Goal: Information Seeking & Learning: Learn about a topic

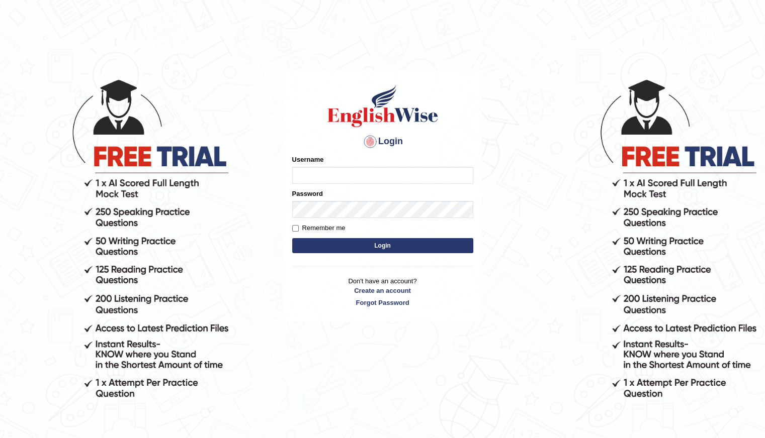
click at [308, 171] on input "Username" at bounding box center [382, 175] width 181 height 17
type input "Shani221"
click at [343, 363] on div "Login Please fix the following errors: Username Shani221 Password Remember me L…" at bounding box center [382, 257] width 201 height 438
click at [387, 245] on button "Login" at bounding box center [382, 245] width 181 height 15
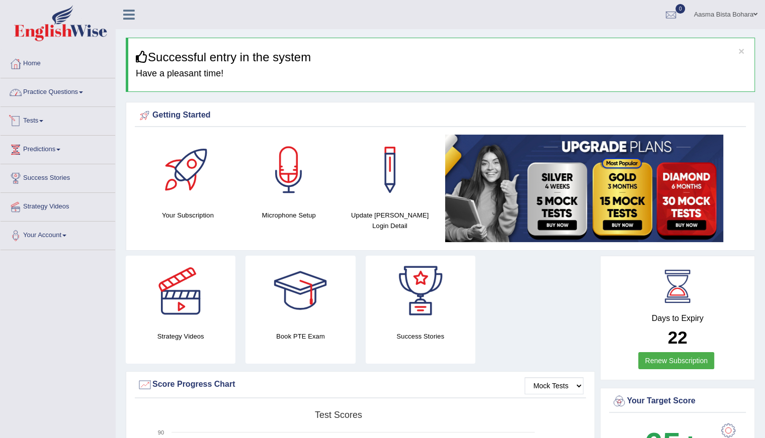
click at [48, 93] on link "Practice Questions" at bounding box center [58, 90] width 115 height 25
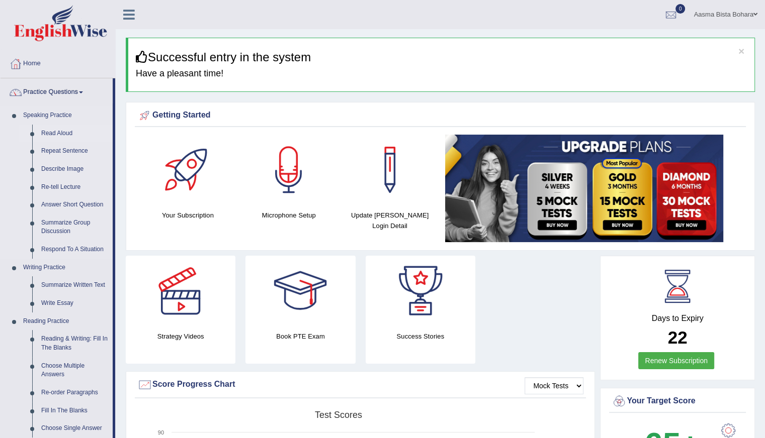
click at [63, 132] on link "Read Aloud" at bounding box center [75, 134] width 76 height 18
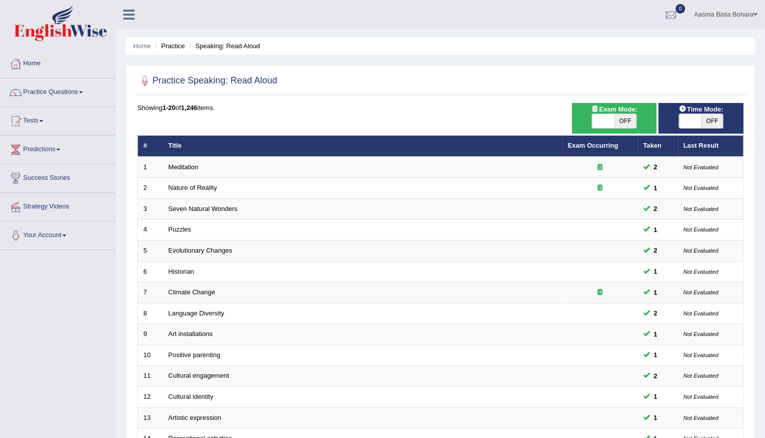
click at [702, 118] on span "OFF" at bounding box center [712, 121] width 22 height 14
checkbox input "true"
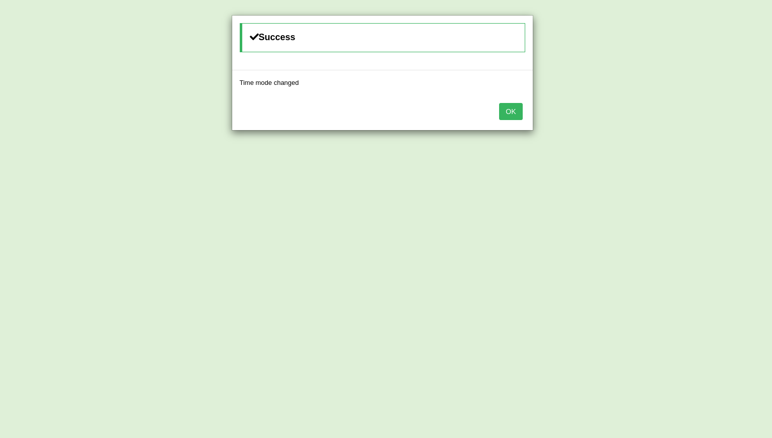
click at [517, 116] on button "OK" at bounding box center [510, 111] width 23 height 17
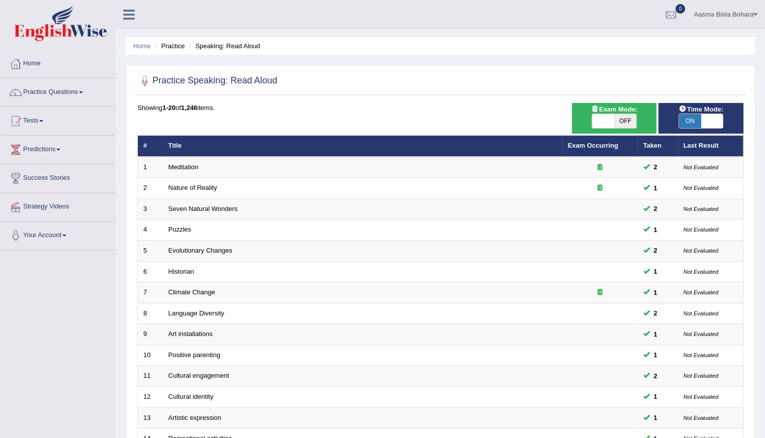
scroll to position [224, 0]
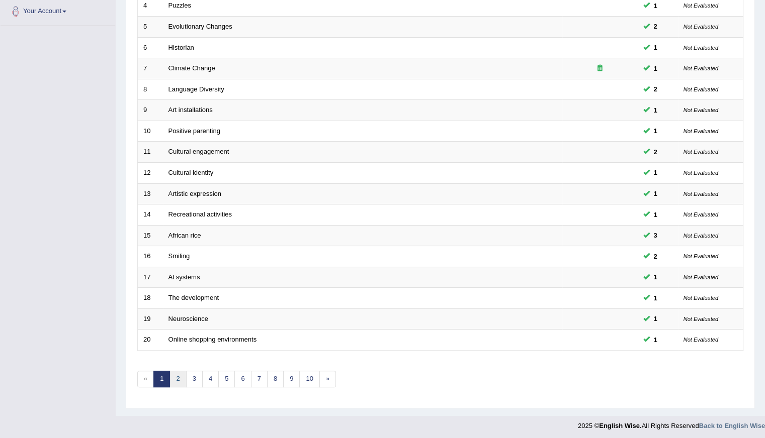
click at [177, 376] on link "2" at bounding box center [177, 379] width 17 height 17
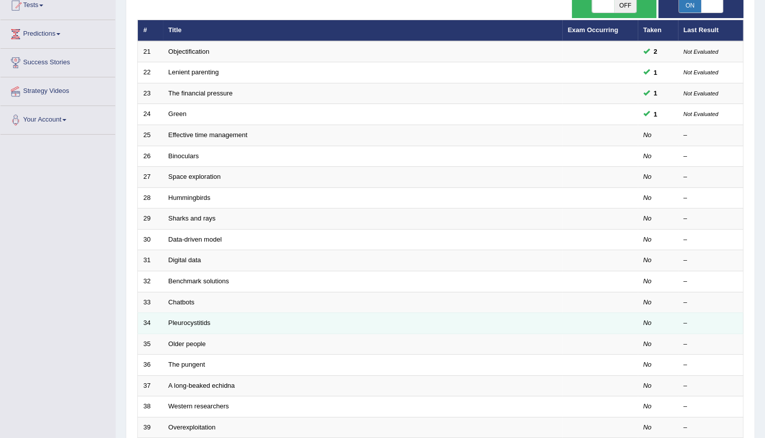
scroll to position [151, 0]
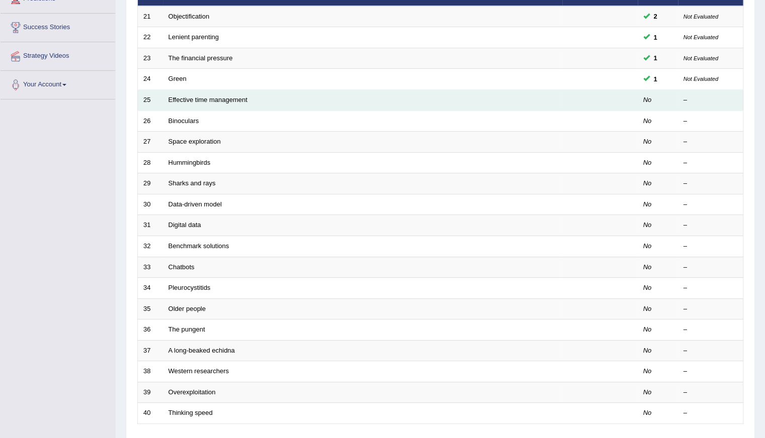
click at [205, 104] on td "Effective time management" at bounding box center [362, 100] width 399 height 21
click at [204, 102] on link "Effective time management" at bounding box center [207, 100] width 79 height 8
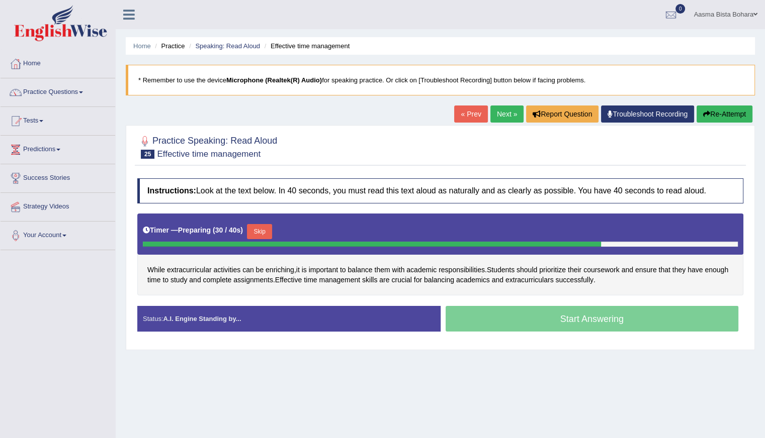
click at [260, 228] on button "Skip" at bounding box center [259, 231] width 25 height 15
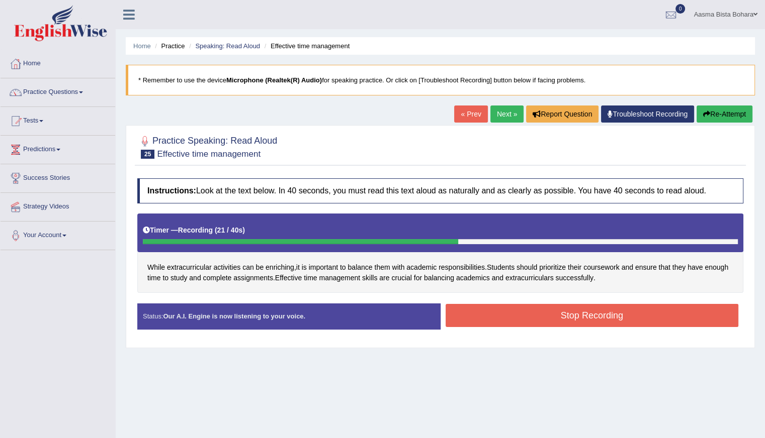
click at [522, 313] on button "Stop Recording" at bounding box center [591, 315] width 293 height 23
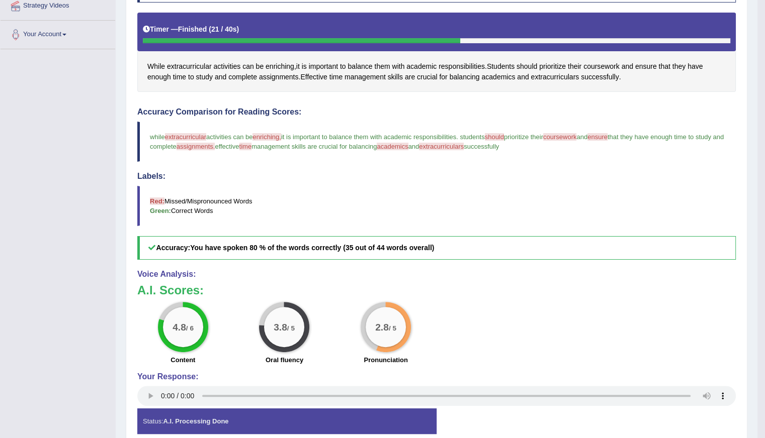
scroll to position [247, 0]
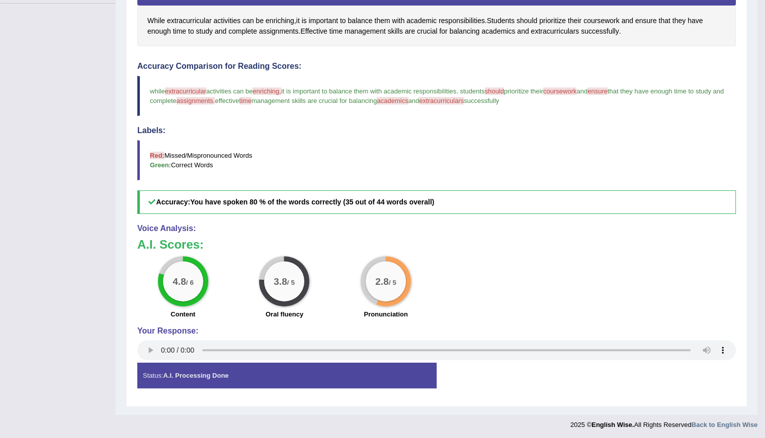
click at [6, 212] on div "Toggle navigation Home Practice Questions Speaking Practice Read Aloud Repeat S…" at bounding box center [378, 94] width 757 height 682
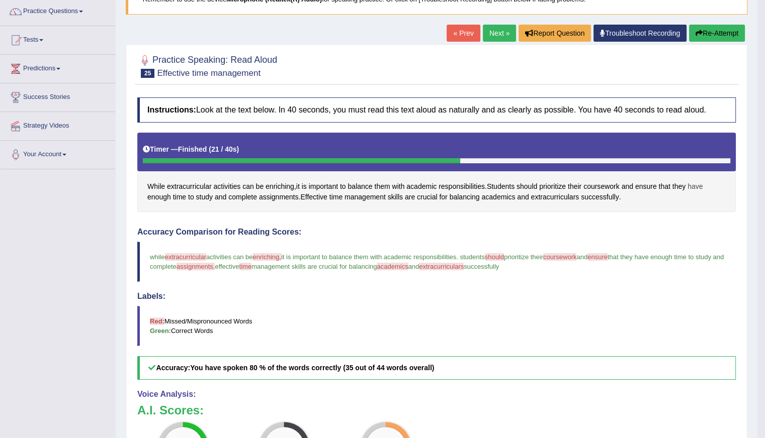
scroll to position [0, 0]
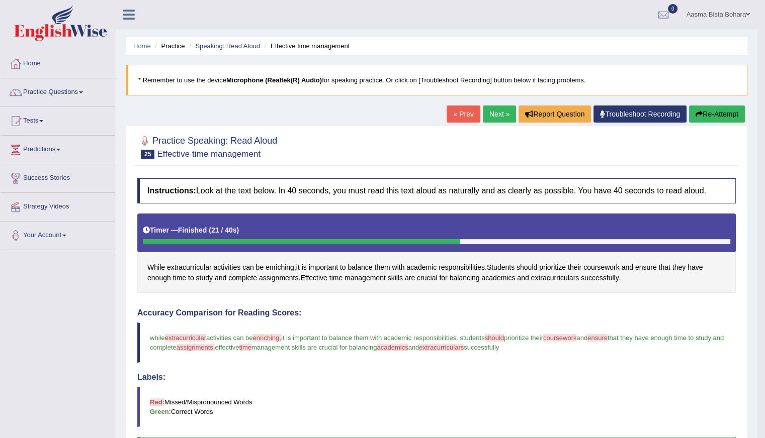
click at [489, 115] on link "Next »" at bounding box center [499, 114] width 33 height 17
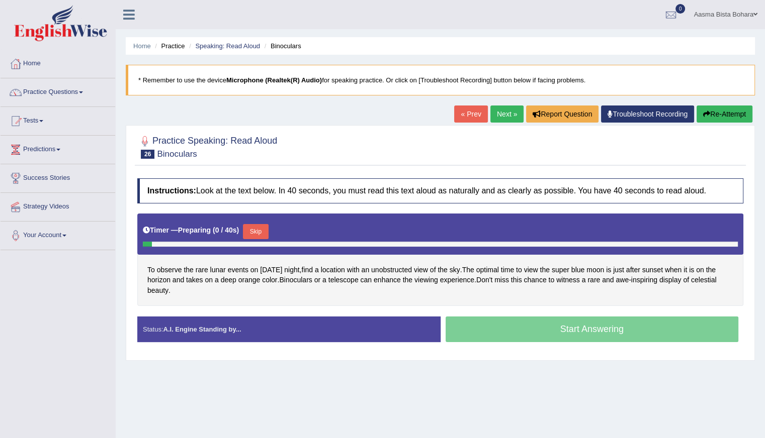
scroll to position [50, 0]
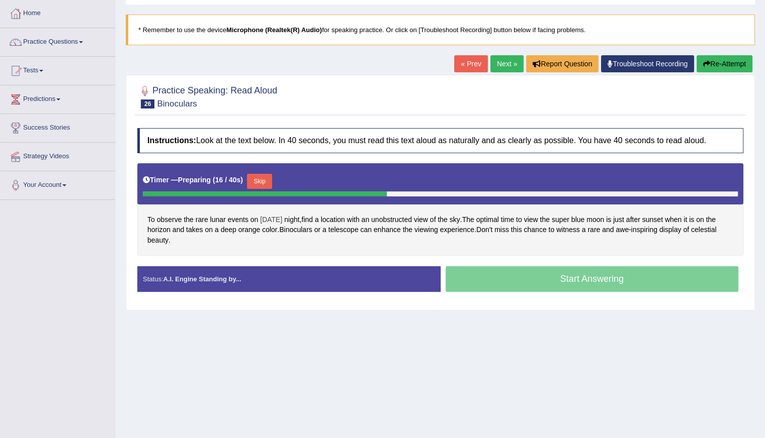
click at [274, 219] on span "Wednesday" at bounding box center [271, 220] width 22 height 11
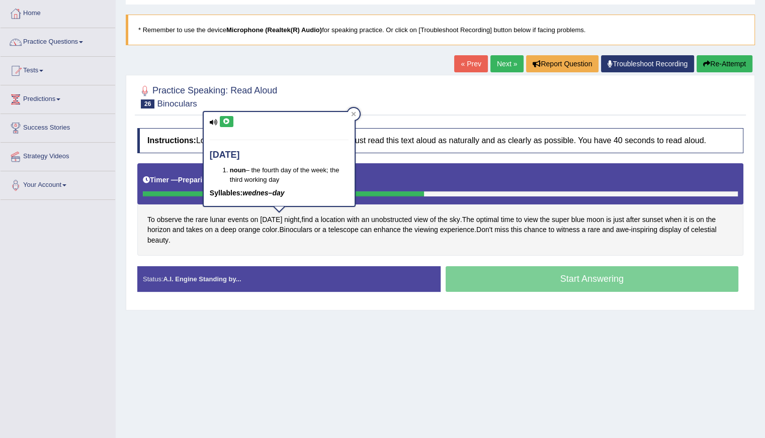
click at [231, 117] on button at bounding box center [227, 121] width 14 height 11
click at [228, 121] on icon at bounding box center [227, 122] width 8 height 6
click at [95, 219] on div "Toggle navigation Home Practice Questions Speaking Practice Read Aloud Repeat S…" at bounding box center [382, 211] width 765 height 523
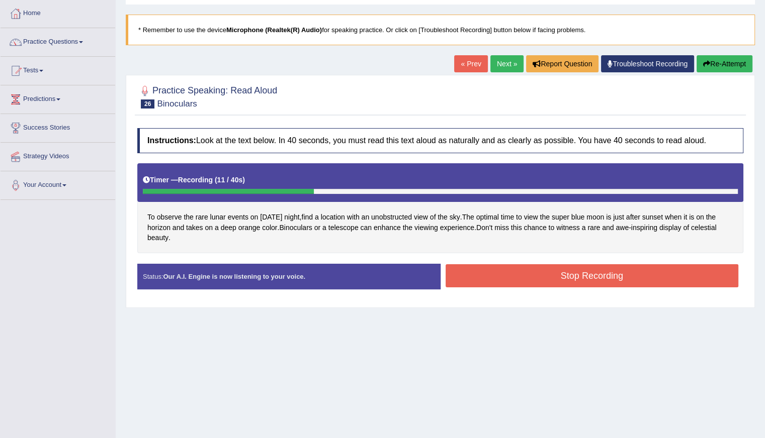
click at [504, 270] on button "Stop Recording" at bounding box center [591, 275] width 293 height 23
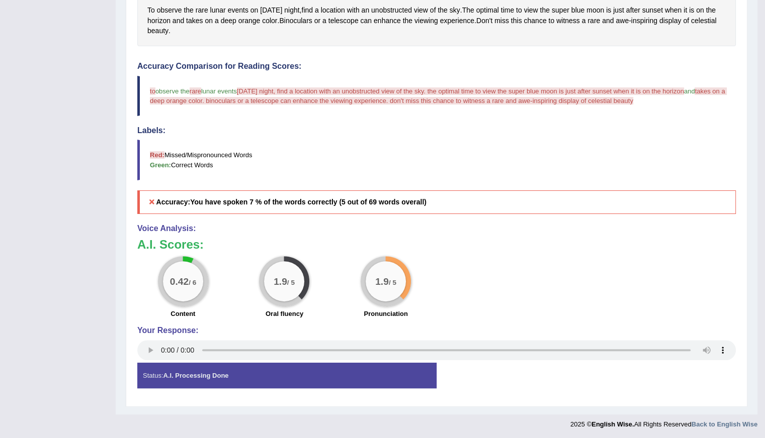
scroll to position [0, 0]
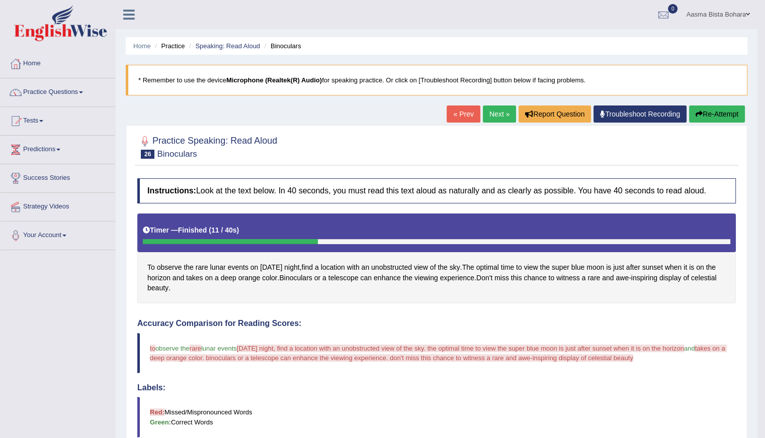
click at [705, 104] on div "Home Practice Speaking: Read Aloud Binoculars * Remember to use the device Micr…" at bounding box center [437, 336] width 642 height 672
click at [708, 110] on button "Re-Attempt" at bounding box center [717, 114] width 56 height 17
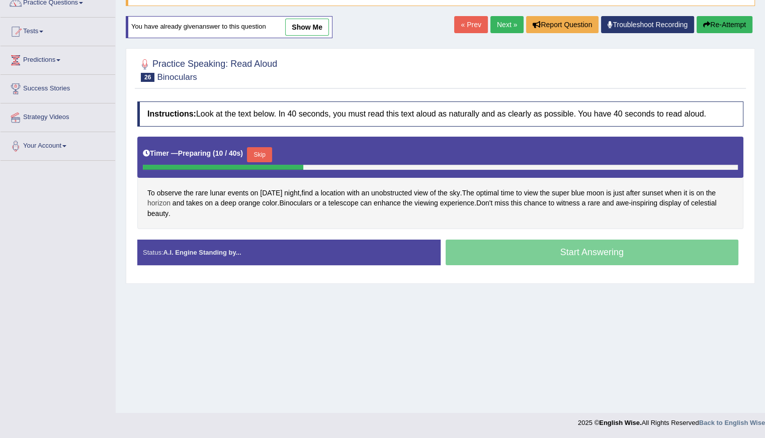
click at [169, 203] on span "horizon" at bounding box center [158, 203] width 23 height 11
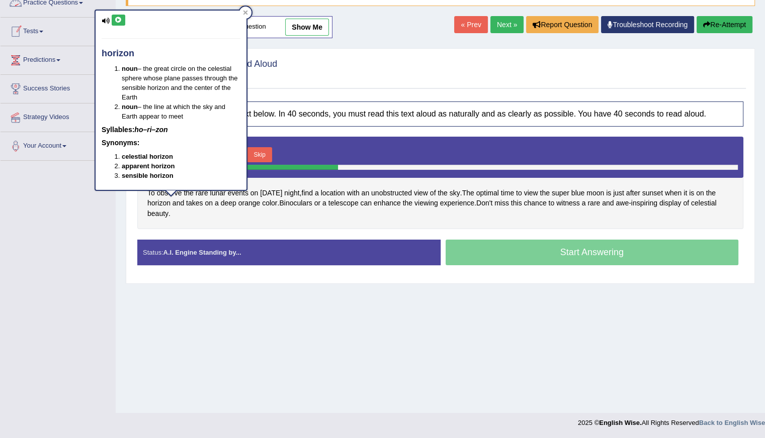
click at [115, 21] on icon at bounding box center [119, 20] width 8 height 6
click at [97, 202] on div "Toggle navigation Home Practice Questions Speaking Practice Read Aloud Repeat S…" at bounding box center [382, 172] width 765 height 523
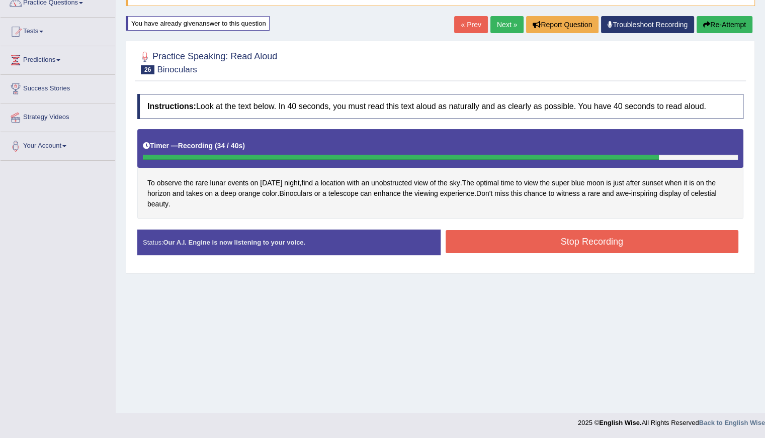
click at [501, 238] on button "Stop Recording" at bounding box center [591, 241] width 293 height 23
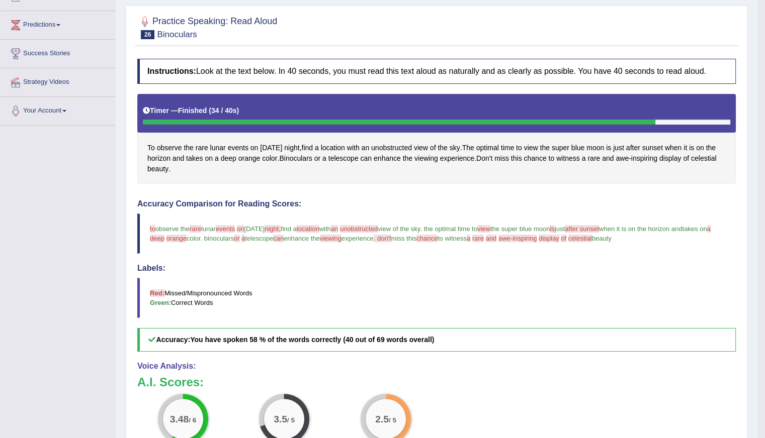
scroll to position [11, 0]
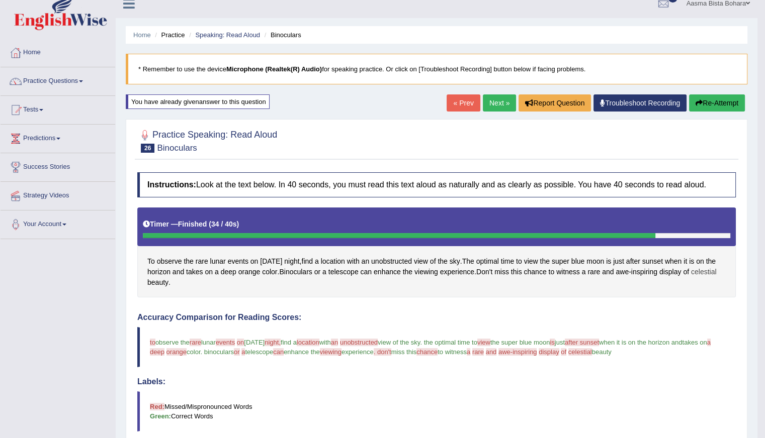
click at [691, 278] on span "celestial" at bounding box center [704, 272] width 26 height 11
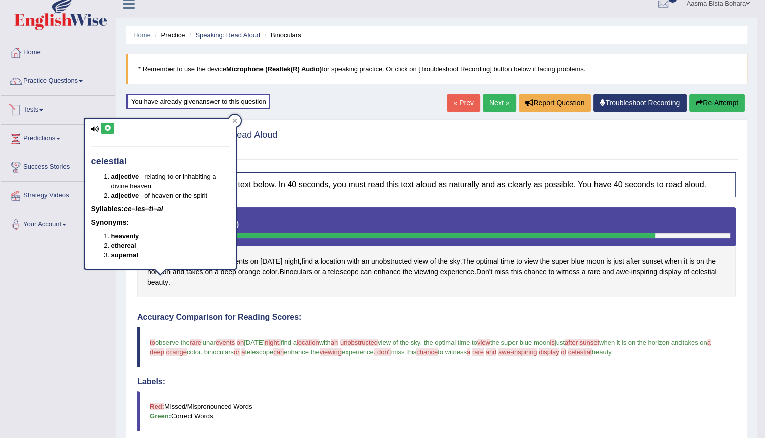
click at [108, 127] on icon at bounding box center [108, 128] width 8 height 6
click at [421, 149] on div at bounding box center [436, 140] width 598 height 31
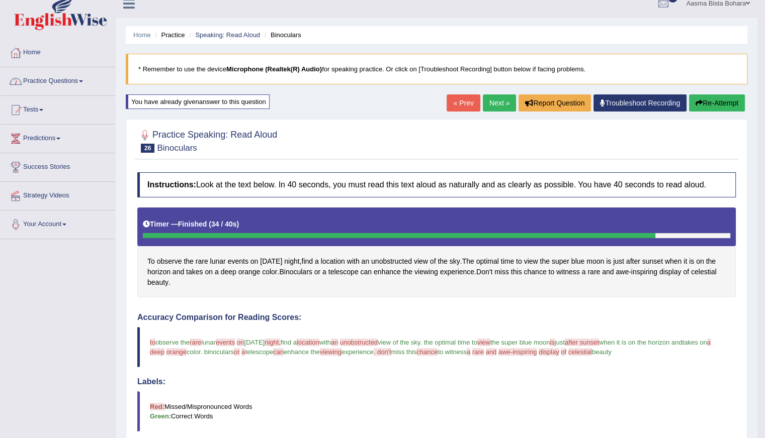
click at [73, 79] on link "Practice Questions" at bounding box center [58, 79] width 115 height 25
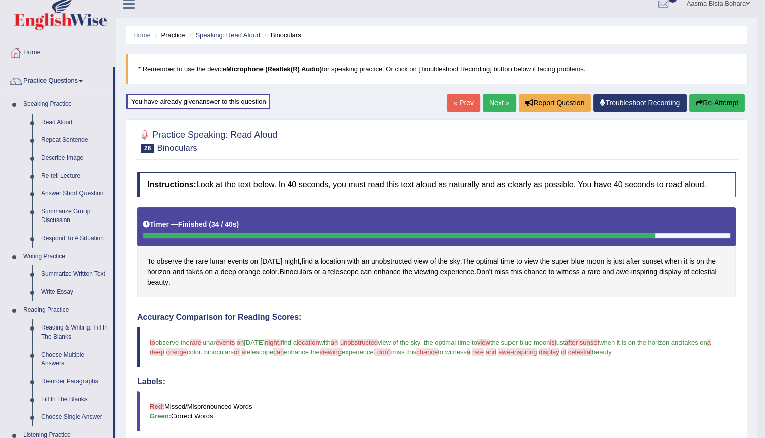
click at [496, 97] on link "Next »" at bounding box center [499, 103] width 33 height 17
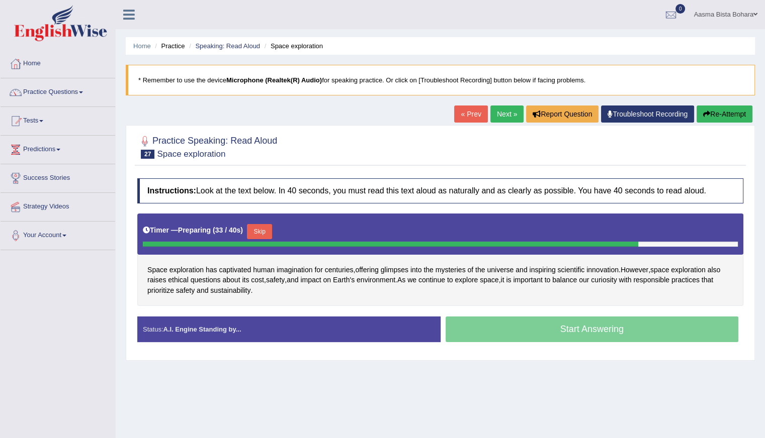
click at [259, 228] on button "Skip" at bounding box center [259, 231] width 25 height 15
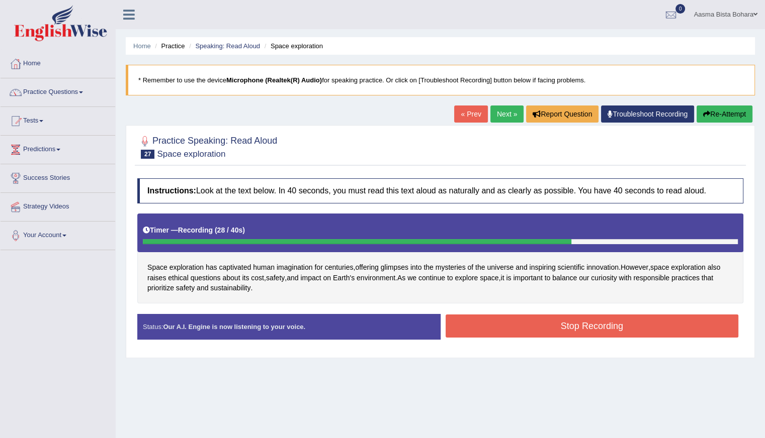
click at [561, 329] on button "Stop Recording" at bounding box center [591, 326] width 293 height 23
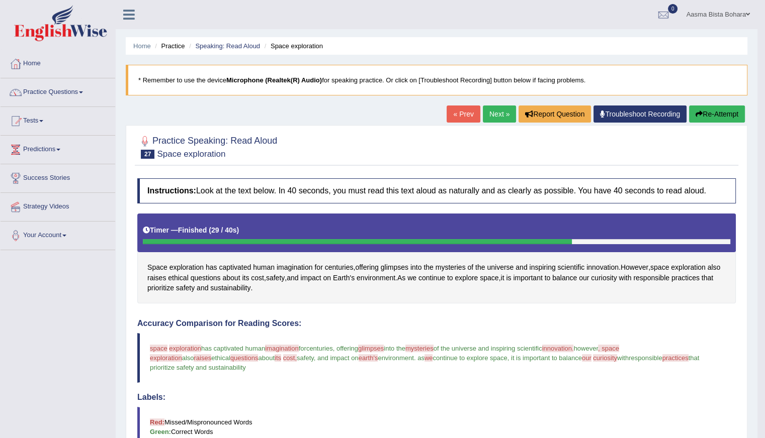
click at [496, 110] on link "Next »" at bounding box center [499, 114] width 33 height 17
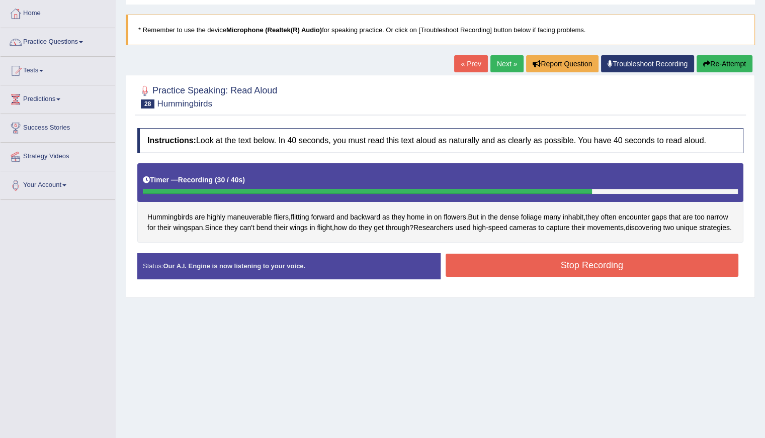
click at [533, 268] on button "Stop Recording" at bounding box center [591, 265] width 293 height 23
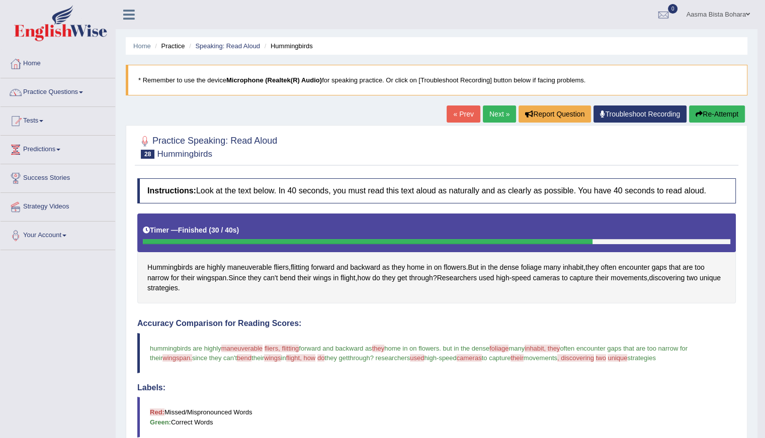
click at [730, 113] on button "Re-Attempt" at bounding box center [717, 114] width 56 height 17
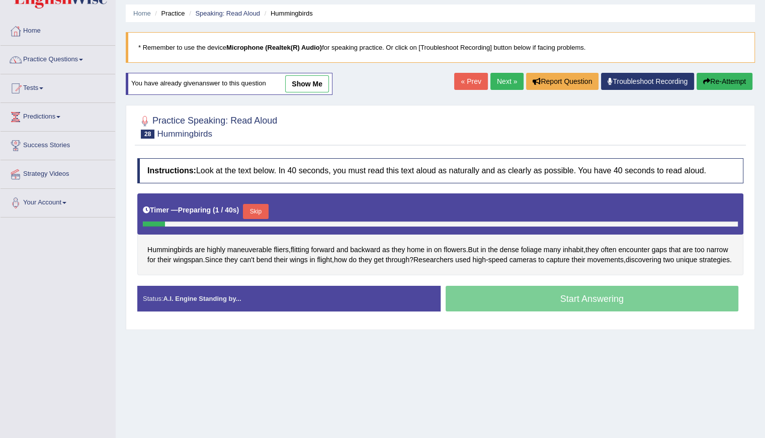
click at [253, 208] on button "Skip" at bounding box center [255, 211] width 25 height 15
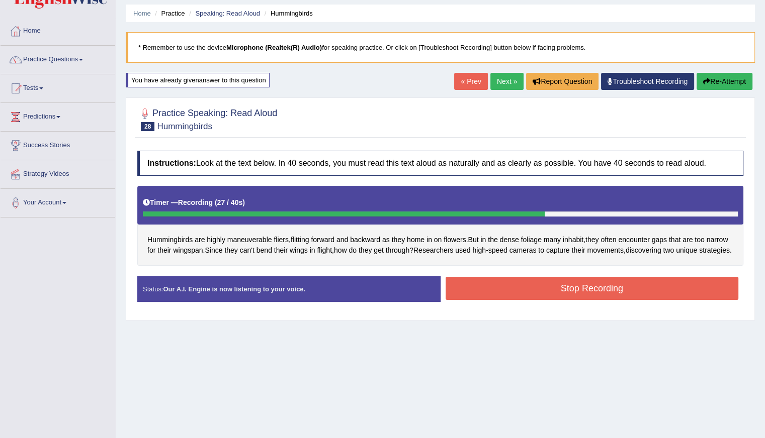
click at [523, 292] on button "Stop Recording" at bounding box center [591, 288] width 293 height 23
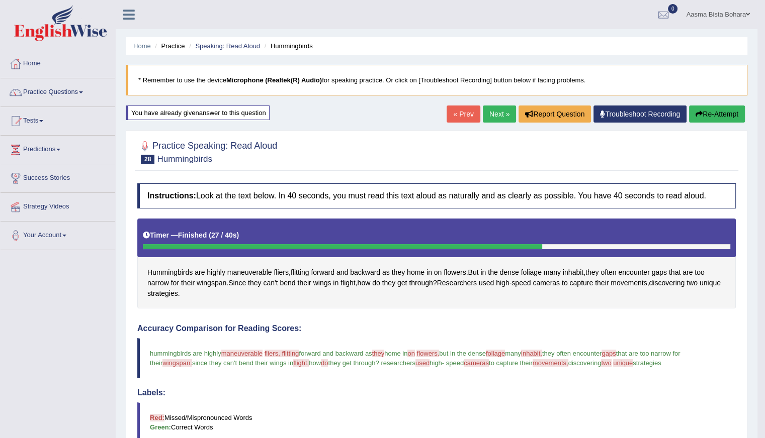
click at [494, 113] on link "Next »" at bounding box center [499, 114] width 33 height 17
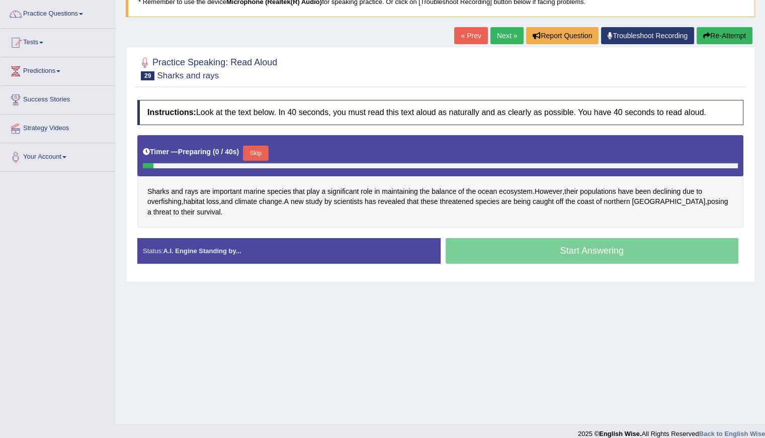
scroll to position [89, 0]
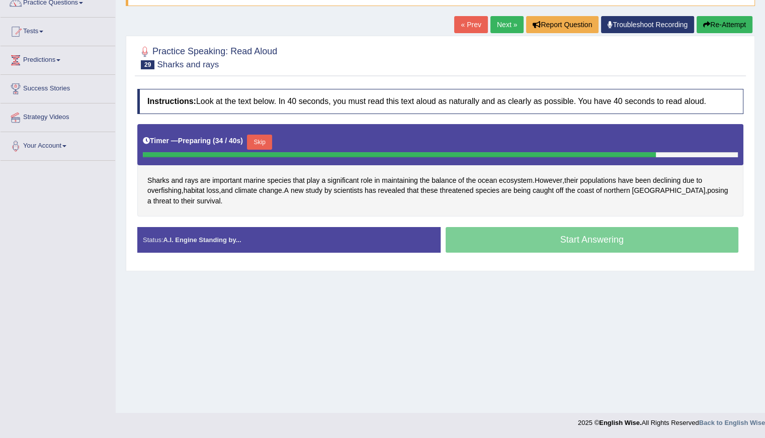
click at [259, 141] on button "Skip" at bounding box center [259, 142] width 25 height 15
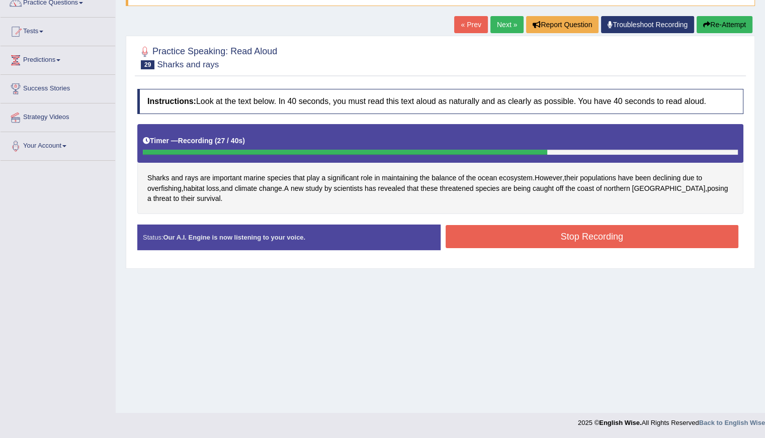
click at [486, 235] on button "Stop Recording" at bounding box center [591, 236] width 293 height 23
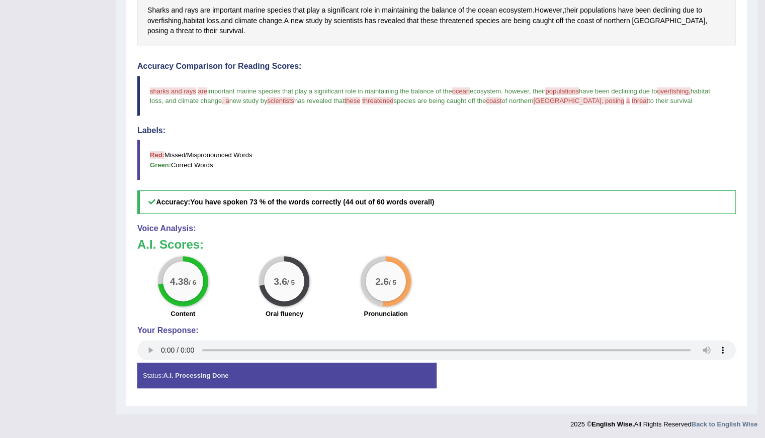
scroll to position [0, 0]
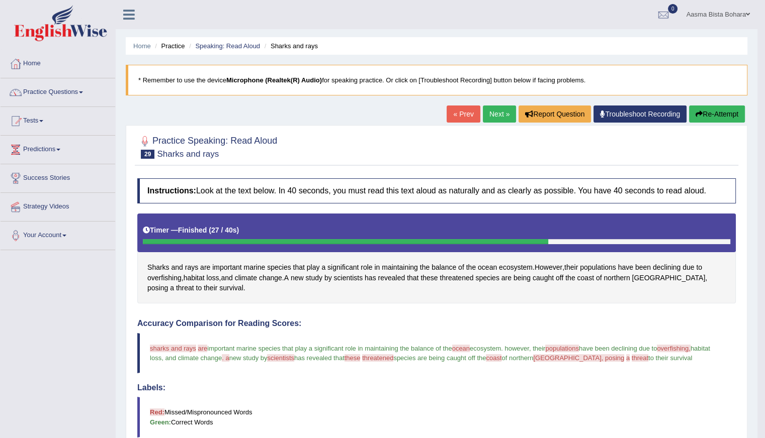
click at [491, 111] on link "Next »" at bounding box center [499, 114] width 33 height 17
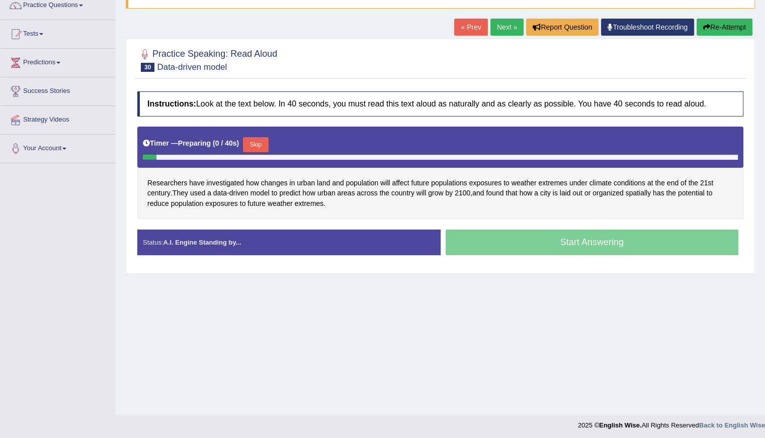
scroll to position [89, 0]
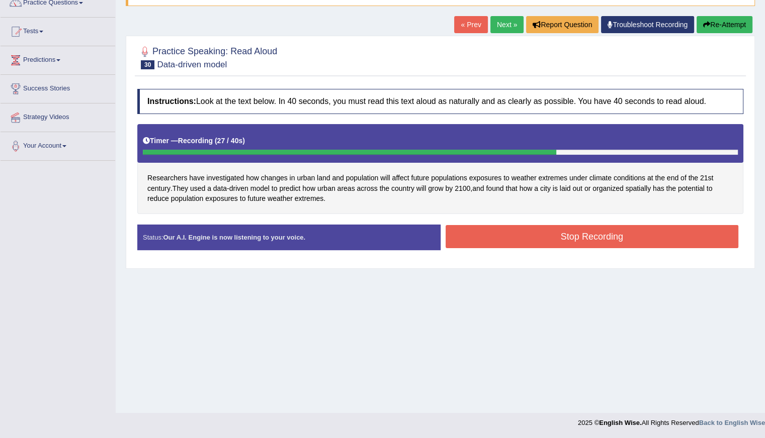
click at [518, 244] on button "Stop Recording" at bounding box center [591, 236] width 293 height 23
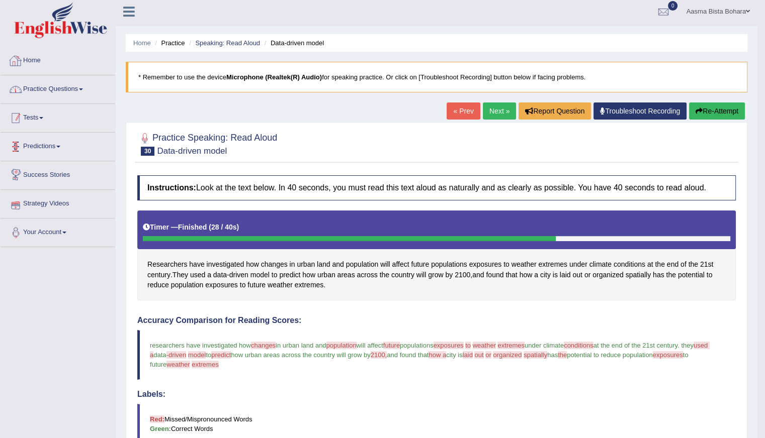
scroll to position [0, 0]
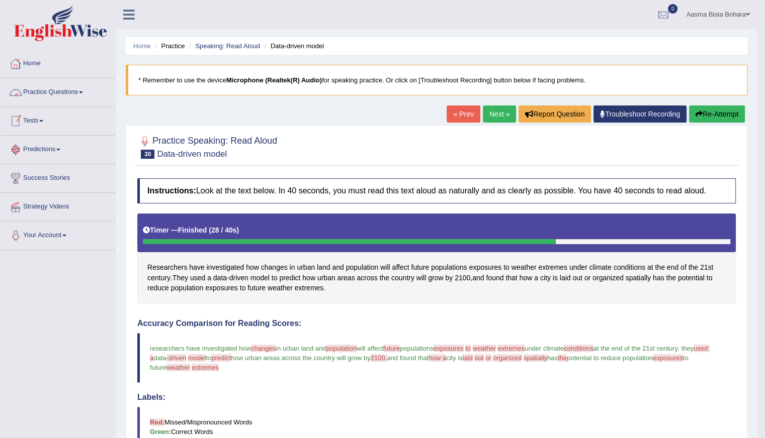
click at [57, 95] on link "Practice Questions" at bounding box center [58, 90] width 115 height 25
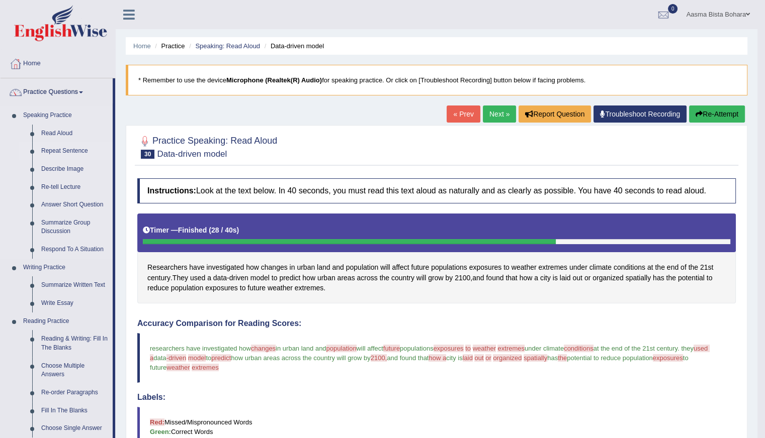
click at [73, 154] on link "Repeat Sentence" at bounding box center [75, 151] width 76 height 18
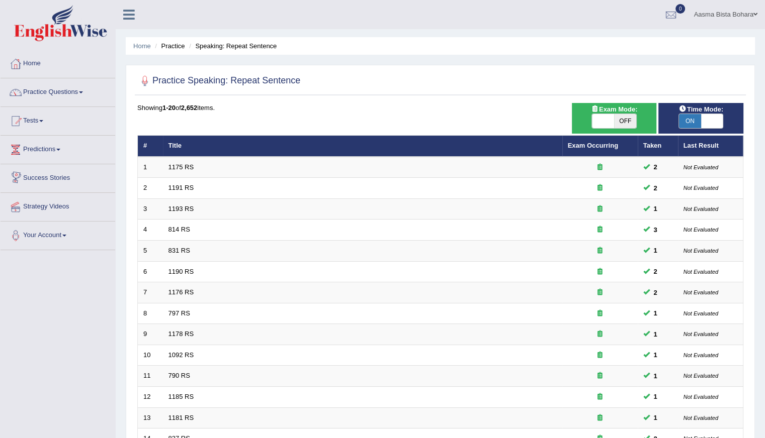
scroll to position [224, 0]
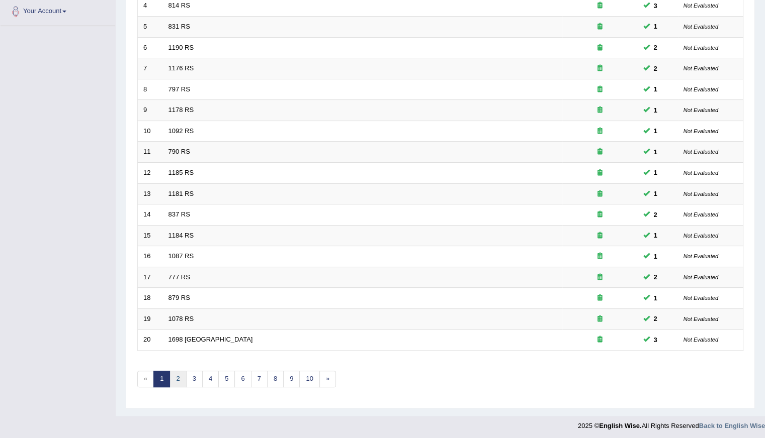
click at [177, 380] on link "2" at bounding box center [177, 379] width 17 height 17
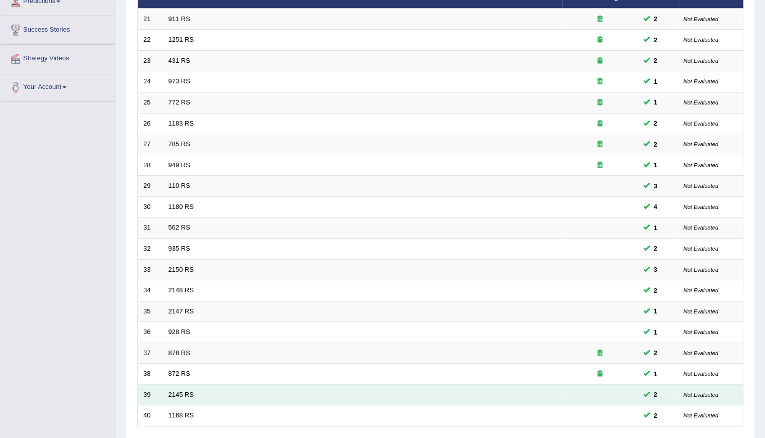
scroll to position [224, 0]
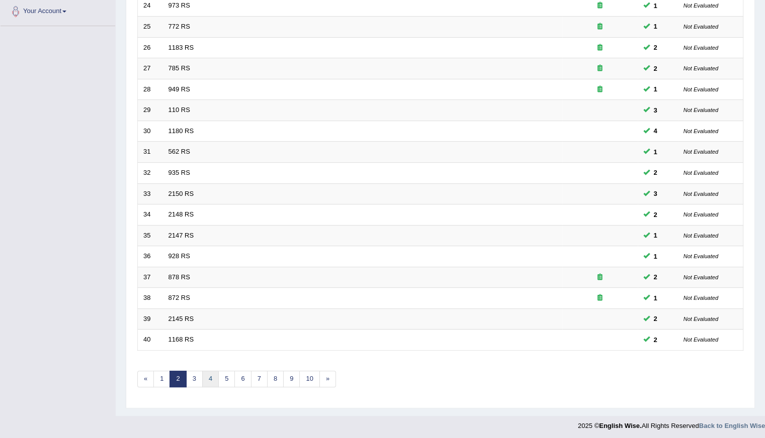
click at [209, 374] on link "4" at bounding box center [210, 379] width 17 height 17
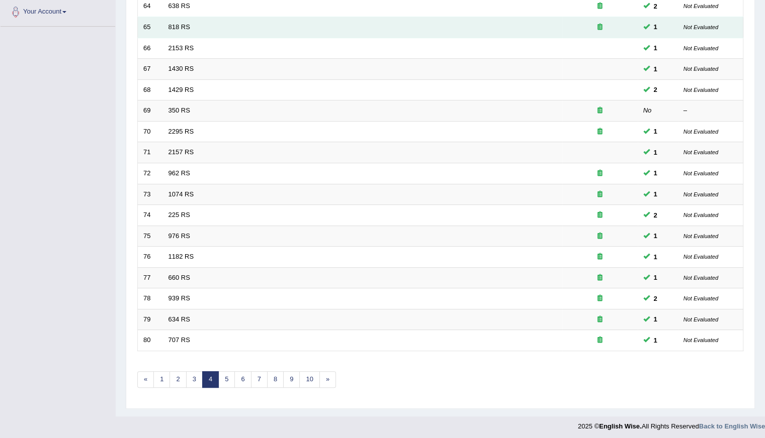
scroll to position [224, 0]
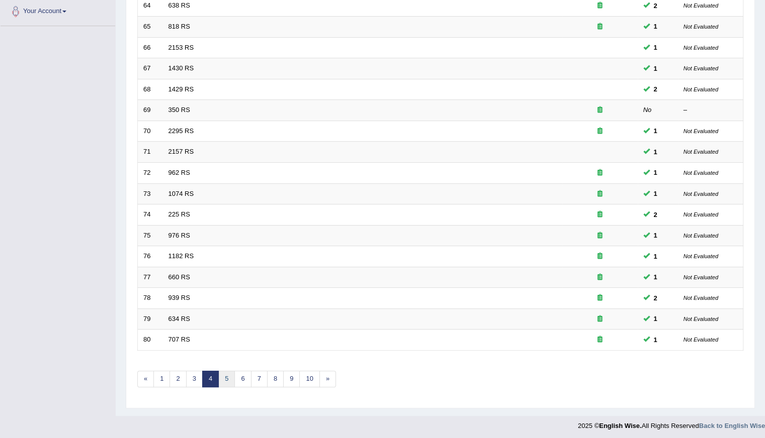
click at [227, 377] on link "5" at bounding box center [226, 379] width 17 height 17
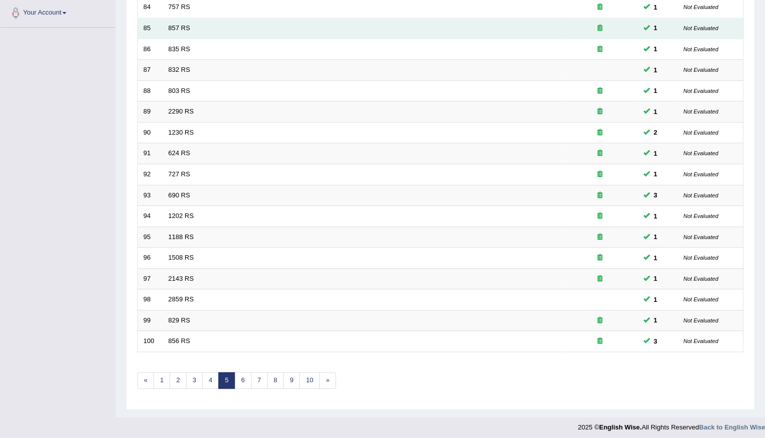
scroll to position [224, 0]
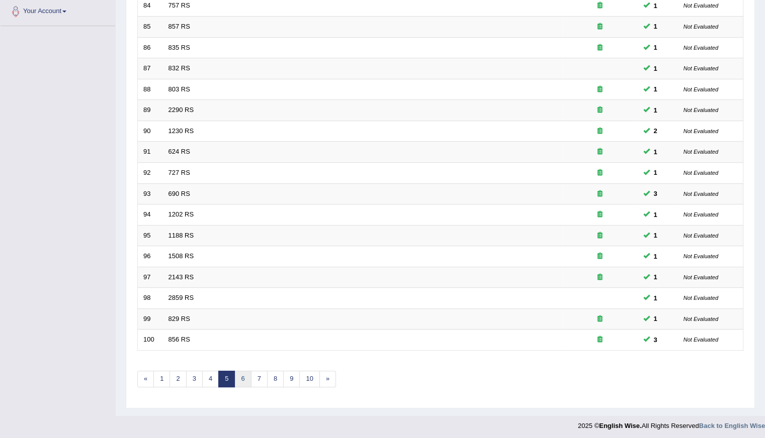
click at [238, 378] on link "6" at bounding box center [242, 379] width 17 height 17
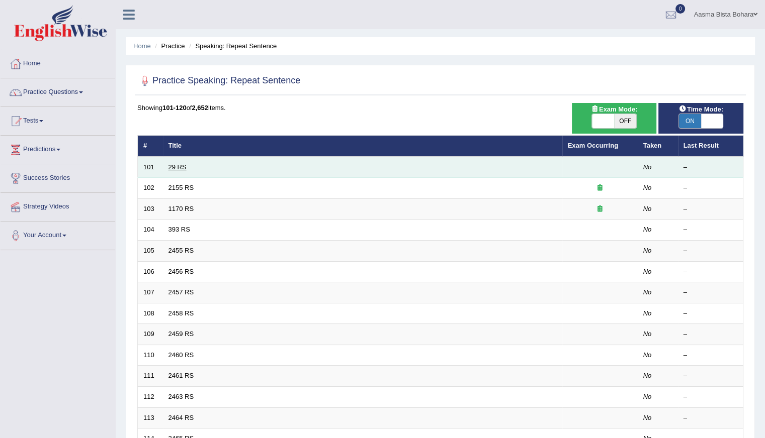
click at [172, 163] on link "29 RS" at bounding box center [177, 167] width 18 height 8
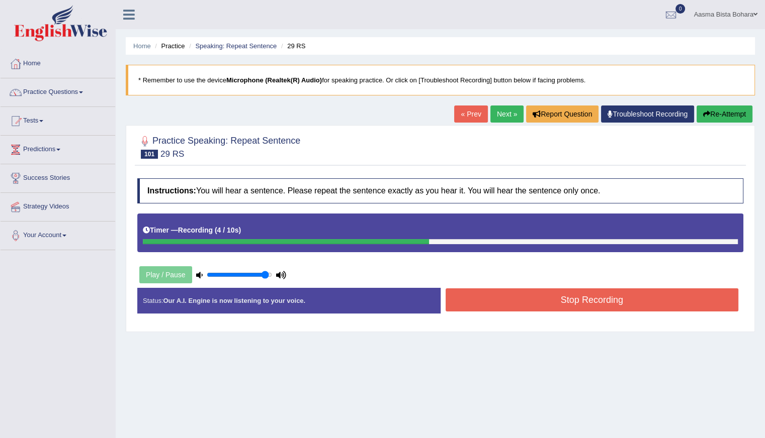
click at [511, 303] on button "Stop Recording" at bounding box center [591, 300] width 293 height 23
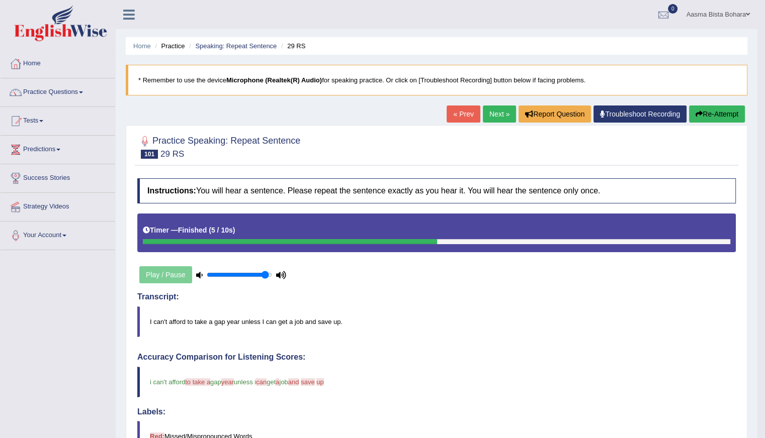
click at [489, 113] on link "Next »" at bounding box center [499, 114] width 33 height 17
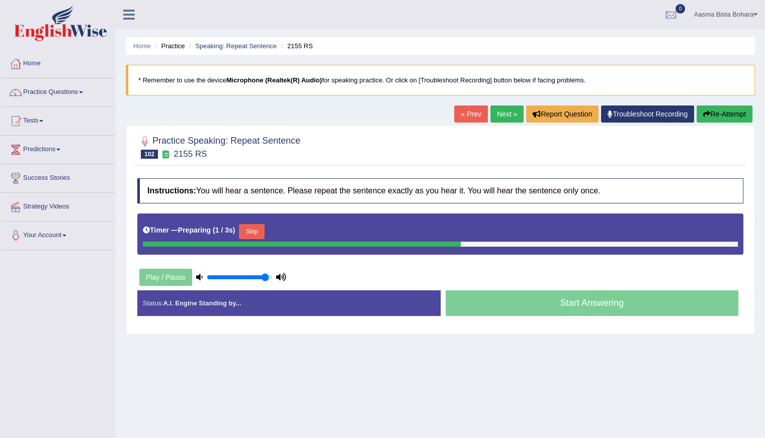
click at [264, 227] on button "Skip" at bounding box center [251, 231] width 25 height 15
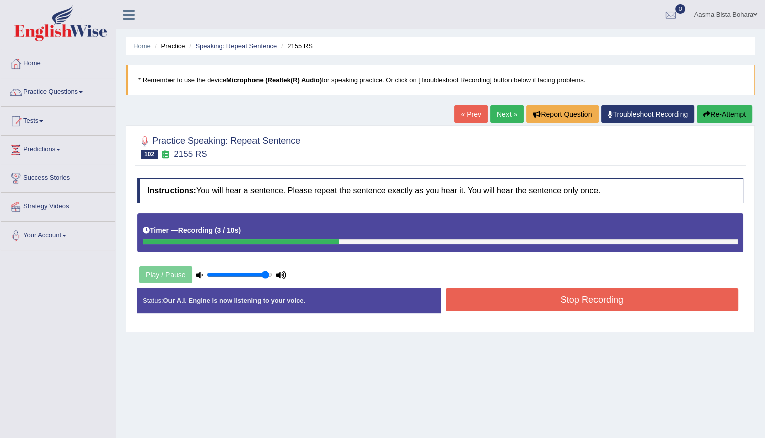
click at [511, 299] on button "Stop Recording" at bounding box center [591, 300] width 293 height 23
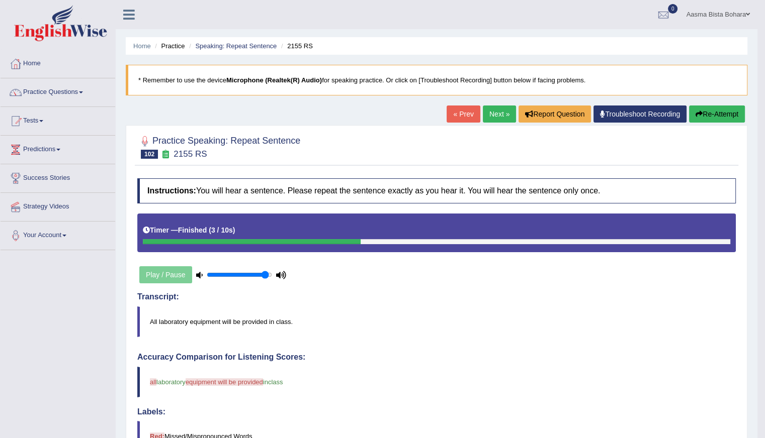
click at [723, 112] on button "Re-Attempt" at bounding box center [717, 114] width 56 height 17
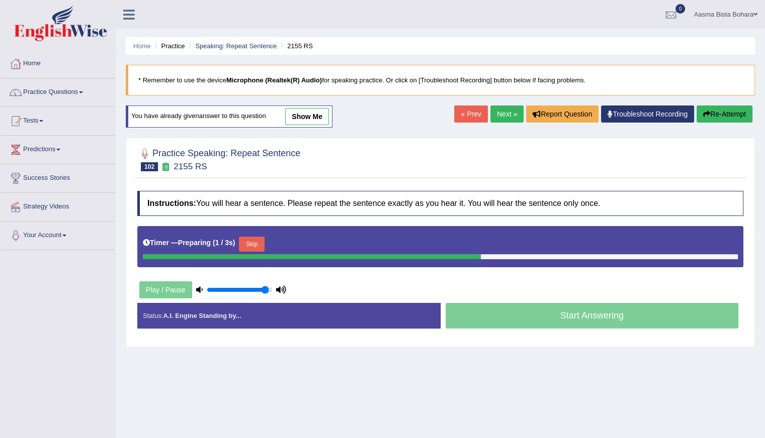
click at [251, 241] on button "Skip" at bounding box center [251, 244] width 25 height 15
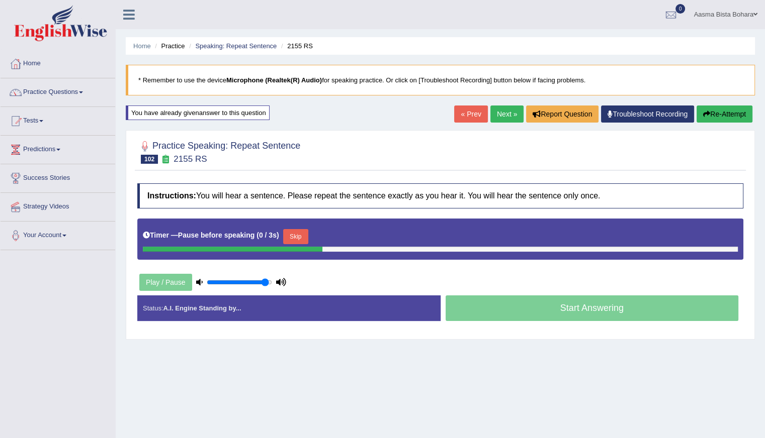
click at [300, 235] on button "Skip" at bounding box center [295, 236] width 25 height 15
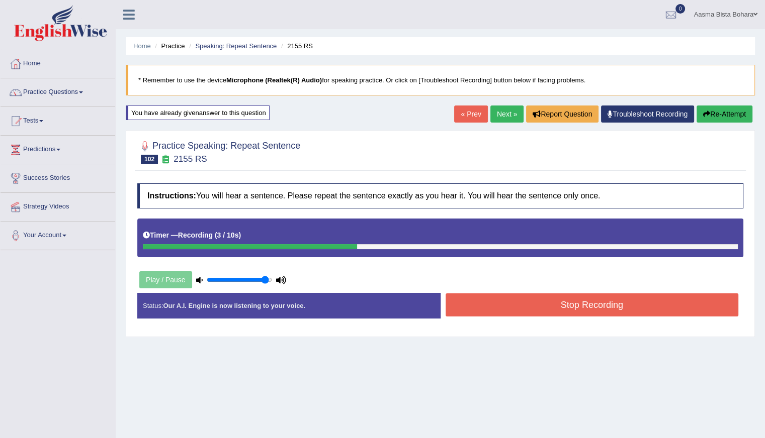
click at [552, 305] on button "Stop Recording" at bounding box center [591, 305] width 293 height 23
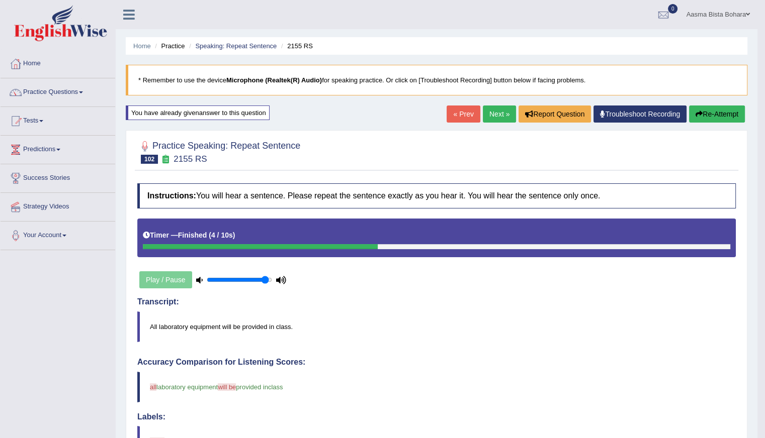
click at [493, 113] on link "Next »" at bounding box center [499, 114] width 33 height 17
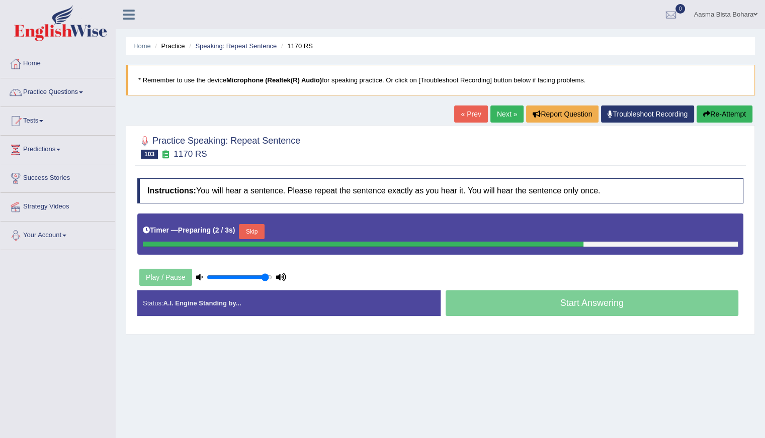
click at [260, 230] on button "Skip" at bounding box center [251, 231] width 25 height 15
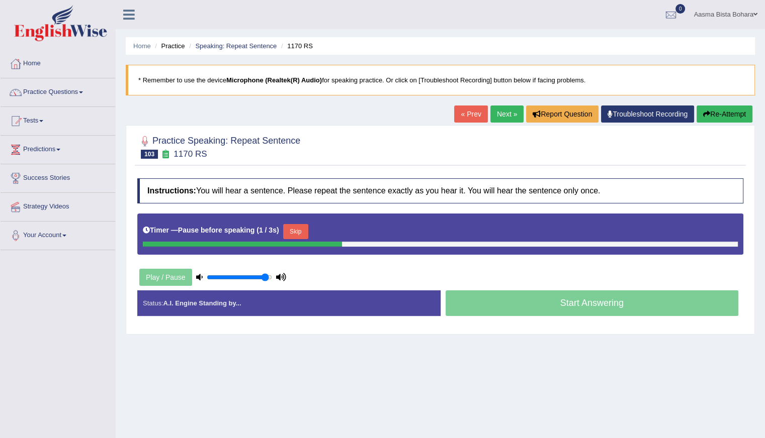
click at [305, 228] on button "Skip" at bounding box center [295, 231] width 25 height 15
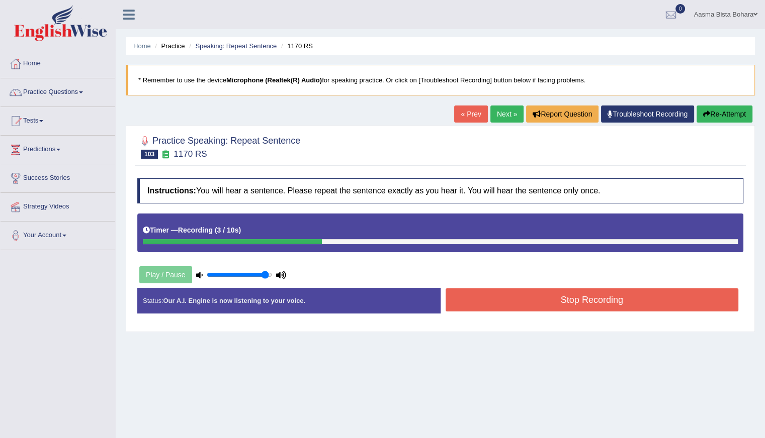
click at [544, 299] on button "Stop Recording" at bounding box center [591, 300] width 293 height 23
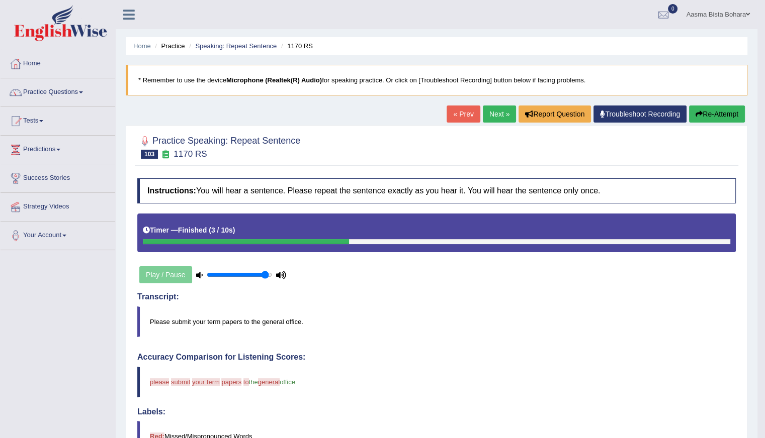
click at [720, 111] on button "Re-Attempt" at bounding box center [717, 114] width 56 height 17
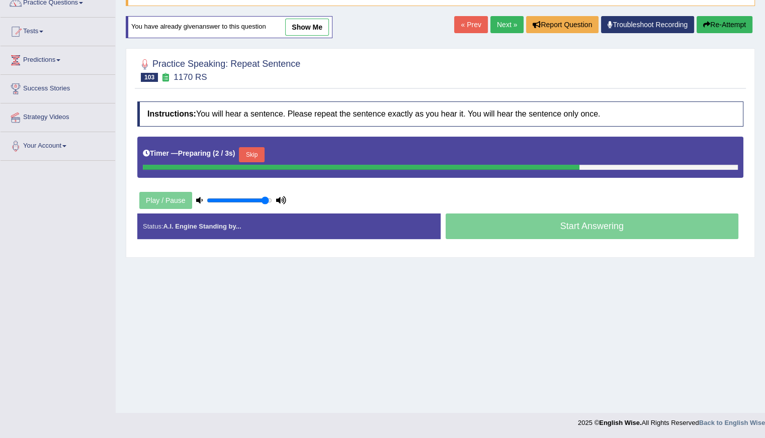
click at [249, 151] on button "Skip" at bounding box center [251, 154] width 25 height 15
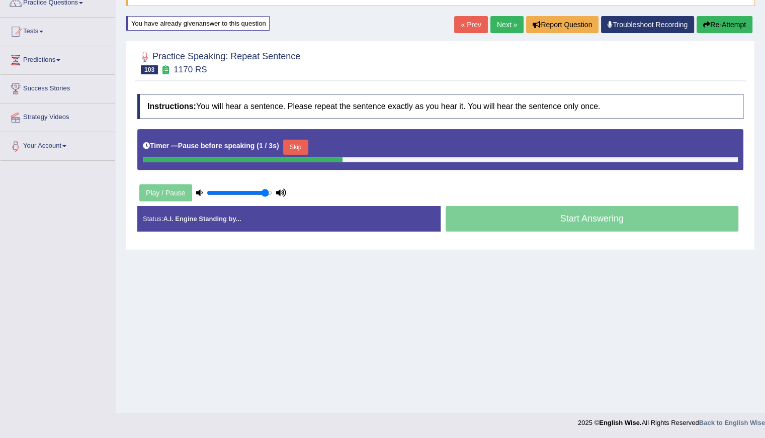
click at [299, 141] on button "Skip" at bounding box center [295, 147] width 25 height 15
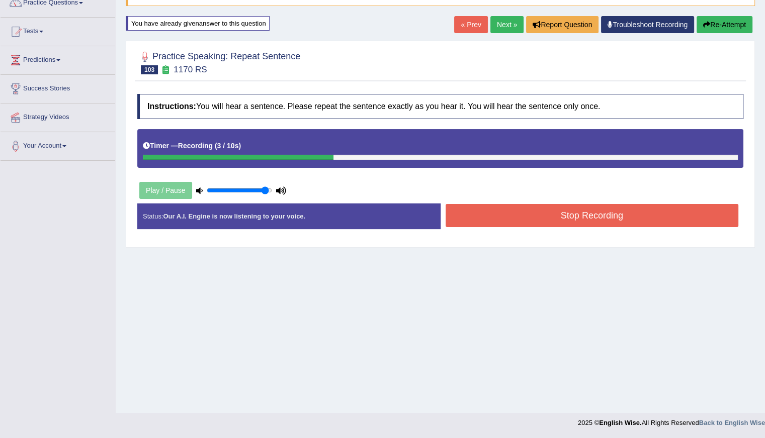
click at [499, 213] on button "Stop Recording" at bounding box center [591, 215] width 293 height 23
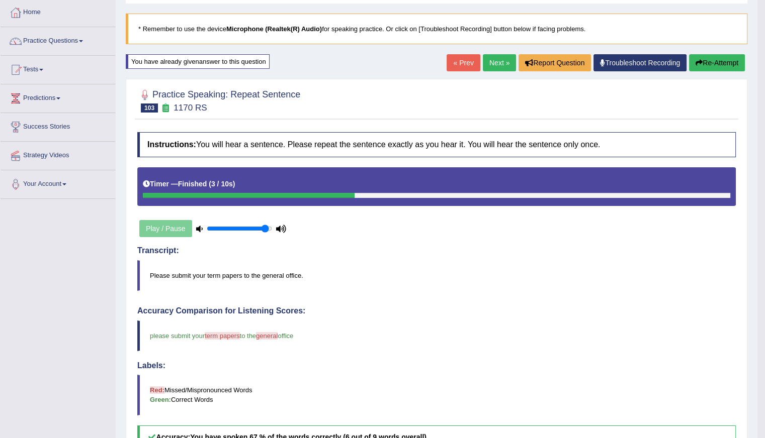
scroll to position [39, 0]
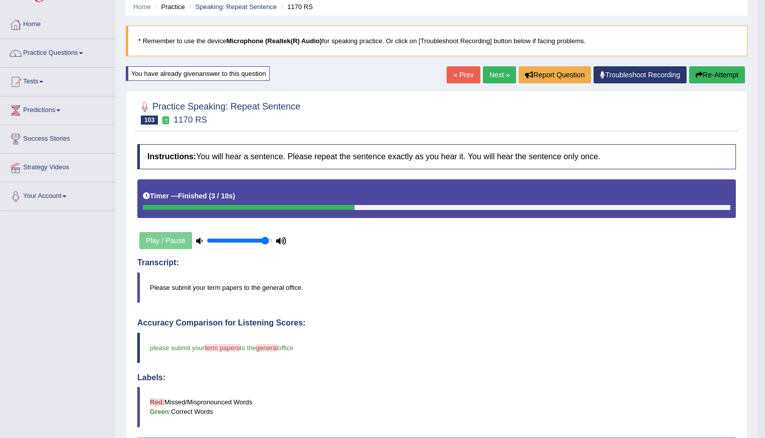
click at [503, 75] on link "Next »" at bounding box center [499, 74] width 33 height 17
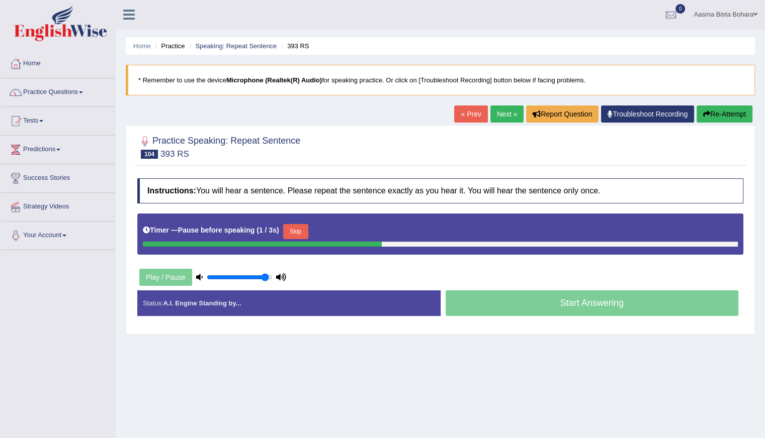
click at [296, 227] on button "Skip" at bounding box center [295, 231] width 25 height 15
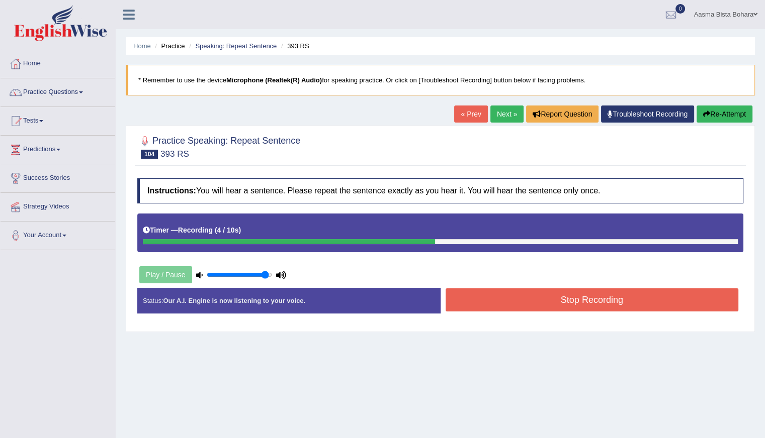
click at [535, 300] on button "Stop Recording" at bounding box center [591, 300] width 293 height 23
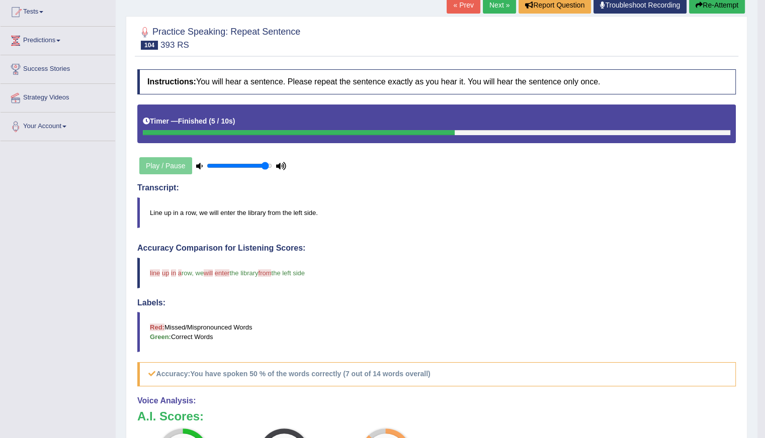
scroll to position [80, 0]
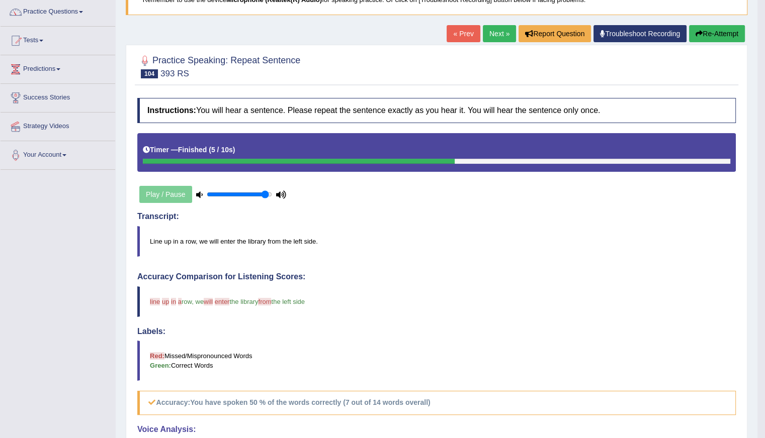
click at [495, 31] on link "Next »" at bounding box center [499, 33] width 33 height 17
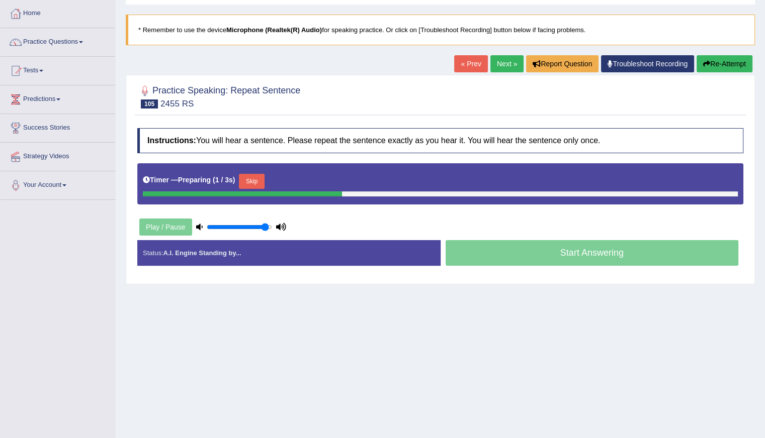
click at [261, 178] on button "Skip" at bounding box center [251, 181] width 25 height 15
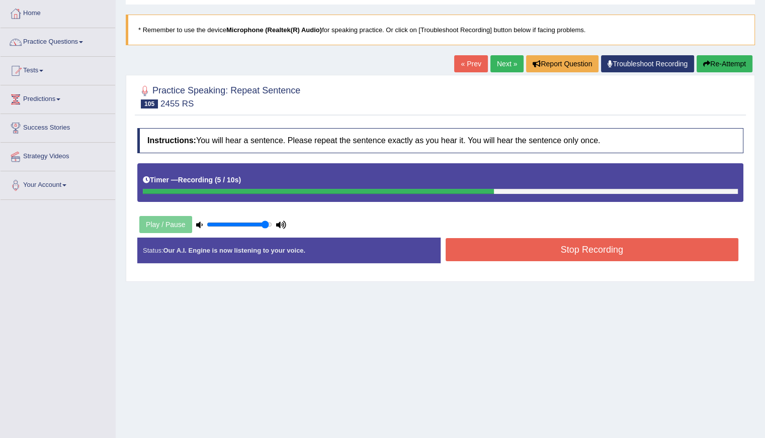
click at [509, 252] on button "Stop Recording" at bounding box center [591, 249] width 293 height 23
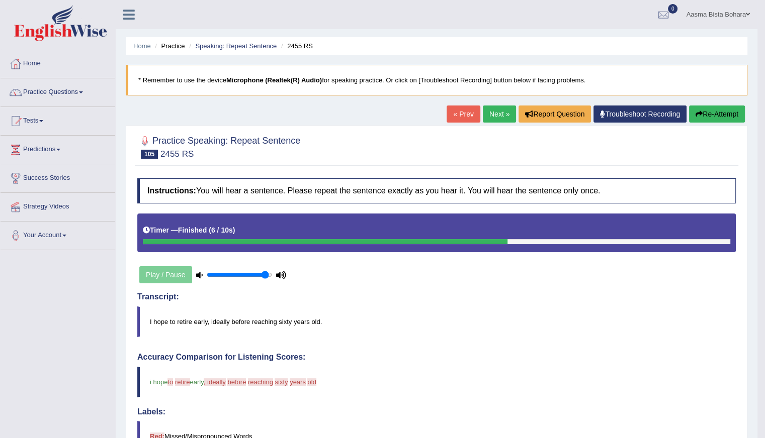
click at [715, 115] on button "Re-Attempt" at bounding box center [717, 114] width 56 height 17
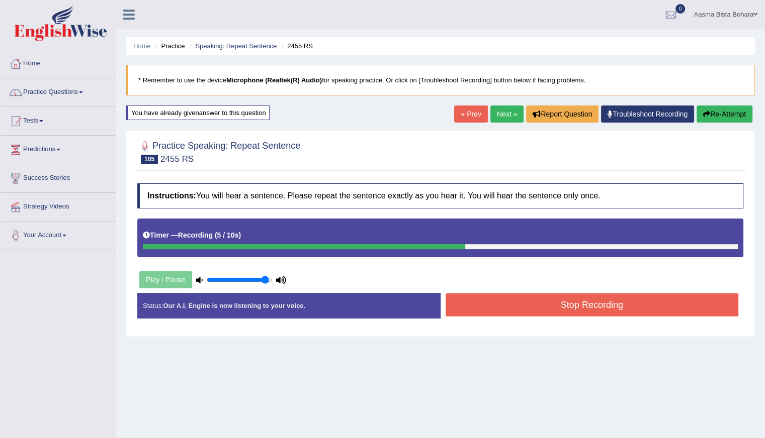
click at [482, 298] on button "Stop Recording" at bounding box center [591, 305] width 293 height 23
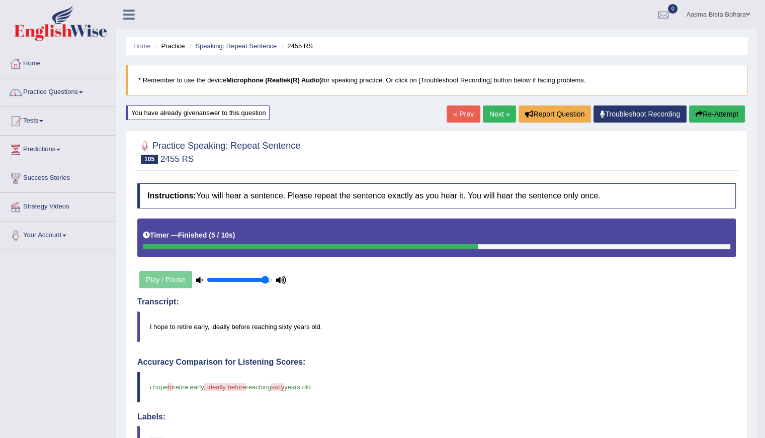
click at [498, 114] on link "Next »" at bounding box center [499, 114] width 33 height 17
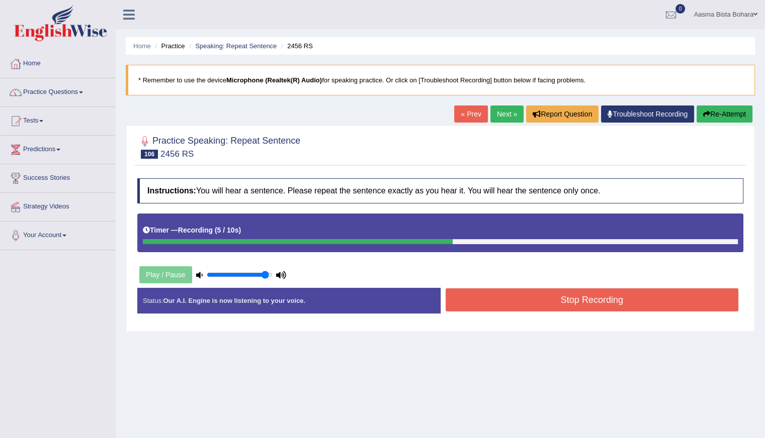
click at [499, 300] on button "Stop Recording" at bounding box center [591, 300] width 293 height 23
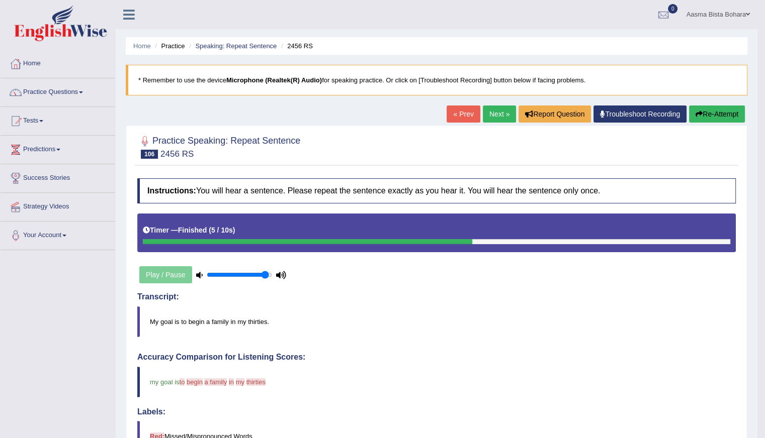
click at [713, 110] on button "Re-Attempt" at bounding box center [717, 114] width 56 height 17
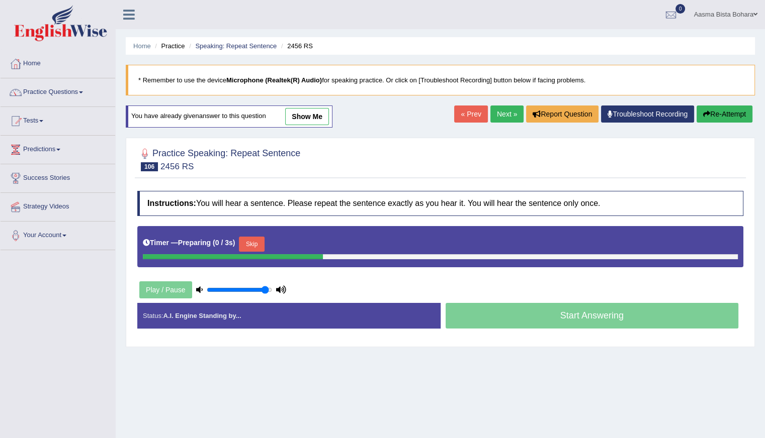
click at [252, 242] on button "Skip" at bounding box center [251, 244] width 25 height 15
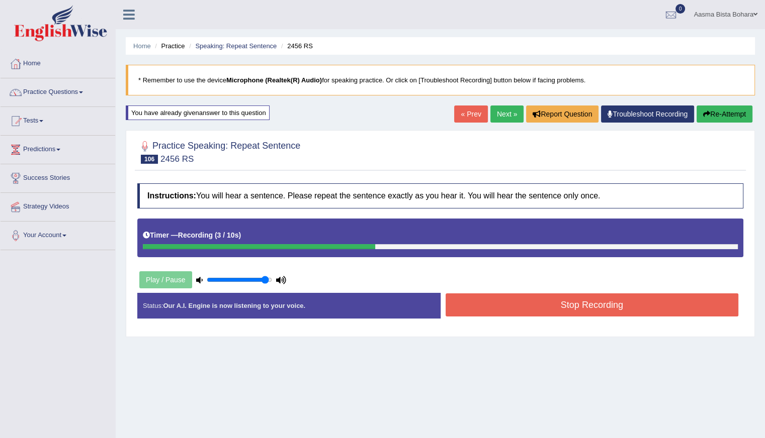
click at [530, 307] on button "Stop Recording" at bounding box center [591, 305] width 293 height 23
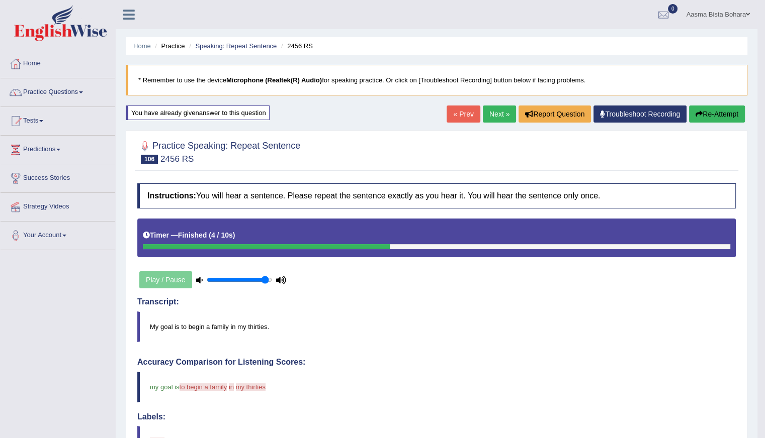
click at [495, 111] on link "Next »" at bounding box center [499, 114] width 33 height 17
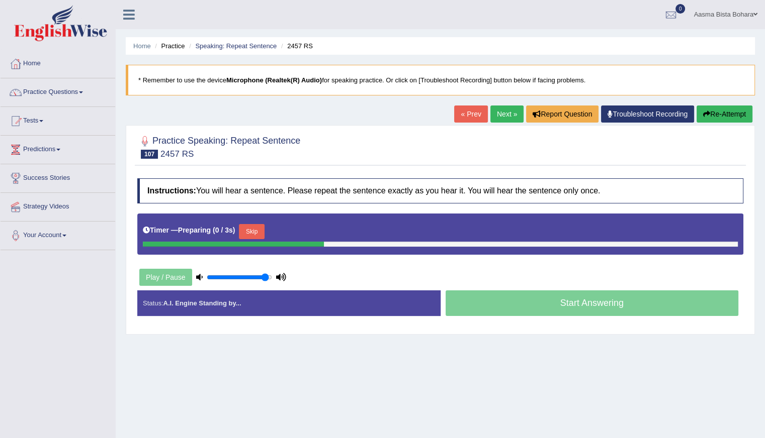
click at [466, 113] on link "« Prev" at bounding box center [470, 114] width 33 height 17
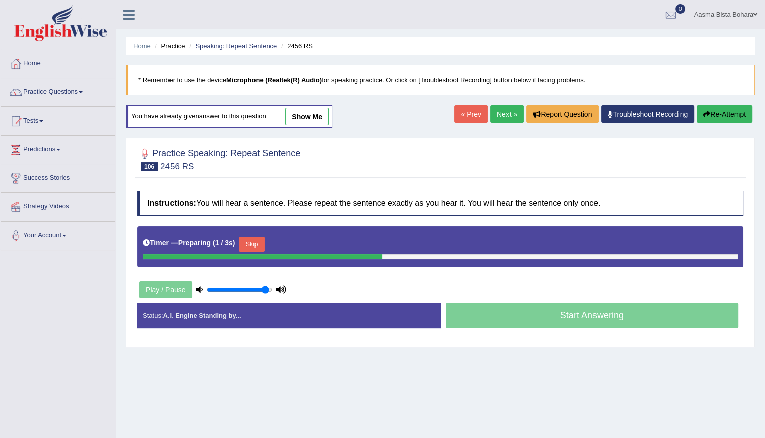
click at [245, 240] on button "Skip" at bounding box center [251, 244] width 25 height 15
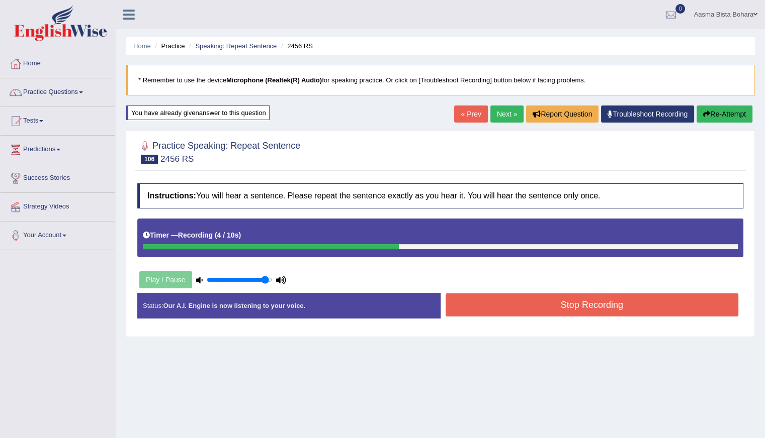
click at [517, 305] on button "Stop Recording" at bounding box center [591, 305] width 293 height 23
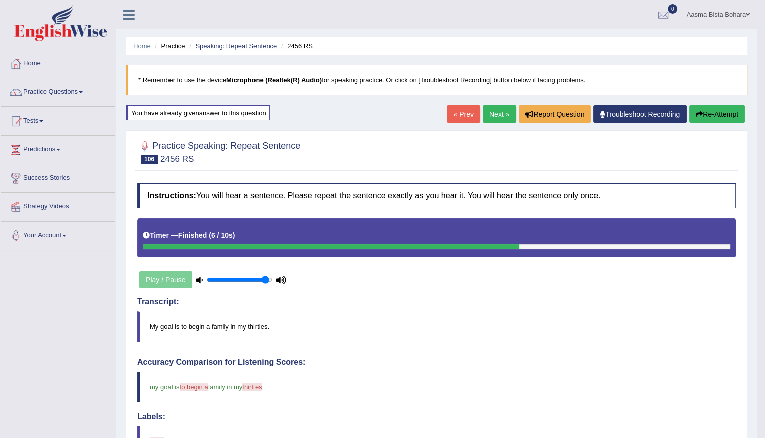
click at [488, 112] on link "Next »" at bounding box center [499, 114] width 33 height 17
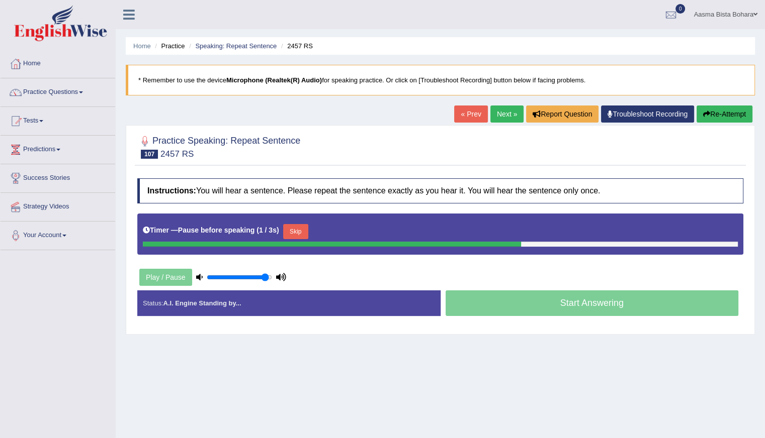
click at [297, 227] on button "Skip" at bounding box center [295, 231] width 25 height 15
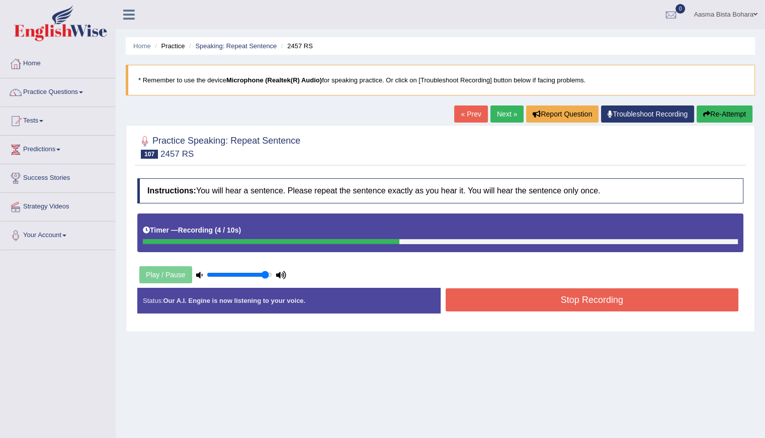
click at [502, 302] on button "Stop Recording" at bounding box center [591, 300] width 293 height 23
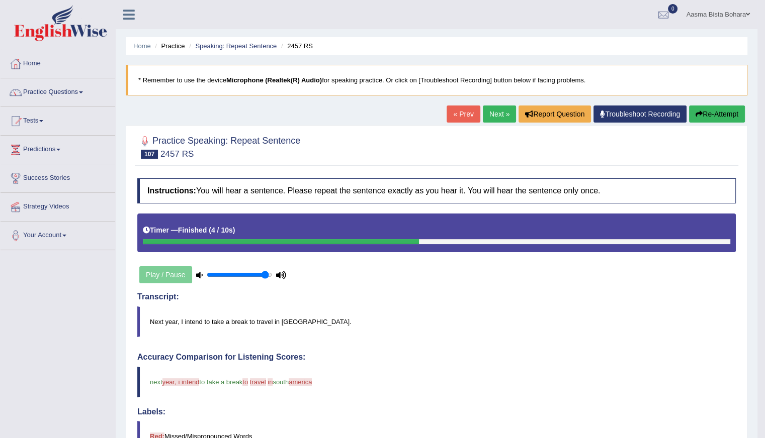
click at [496, 116] on link "Next »" at bounding box center [499, 114] width 33 height 17
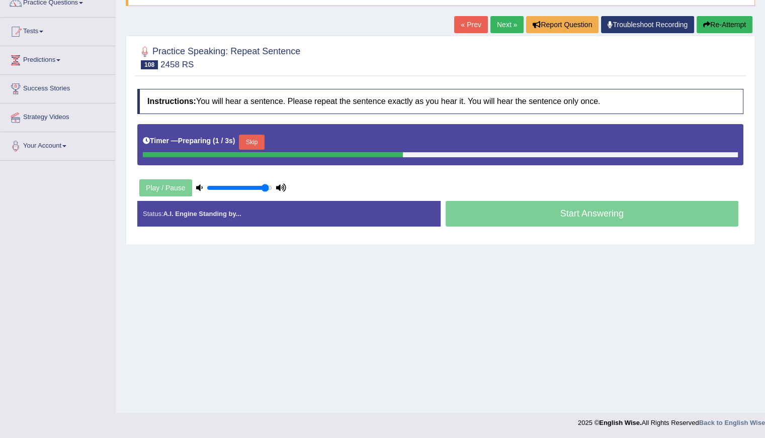
click at [247, 144] on button "Skip" at bounding box center [251, 142] width 25 height 15
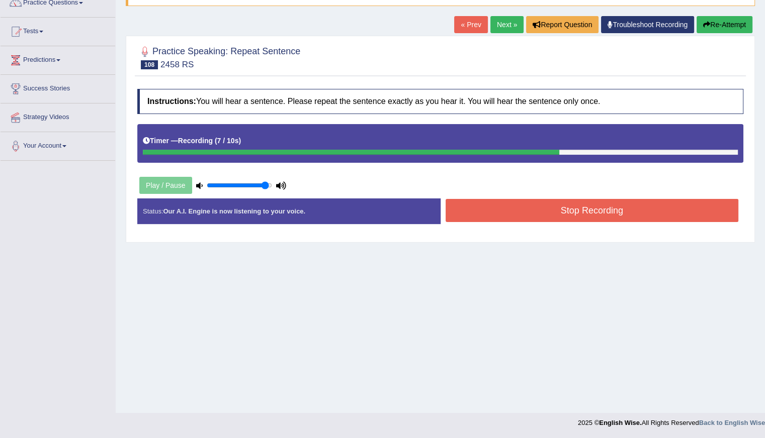
click at [723, 25] on button "Re-Attempt" at bounding box center [724, 24] width 56 height 17
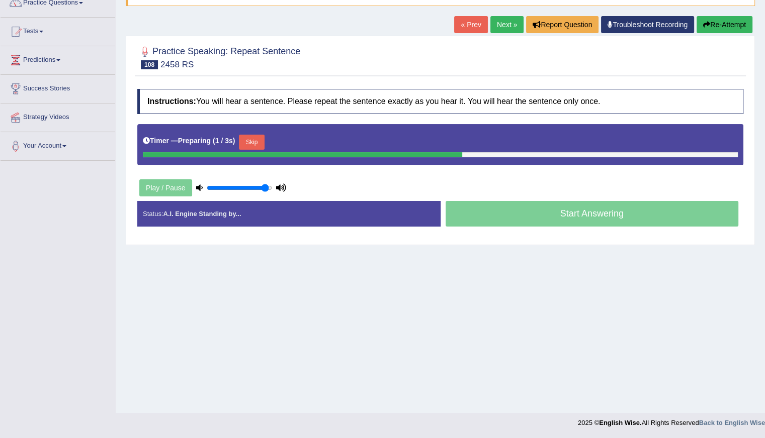
click at [262, 139] on button "Skip" at bounding box center [251, 142] width 25 height 15
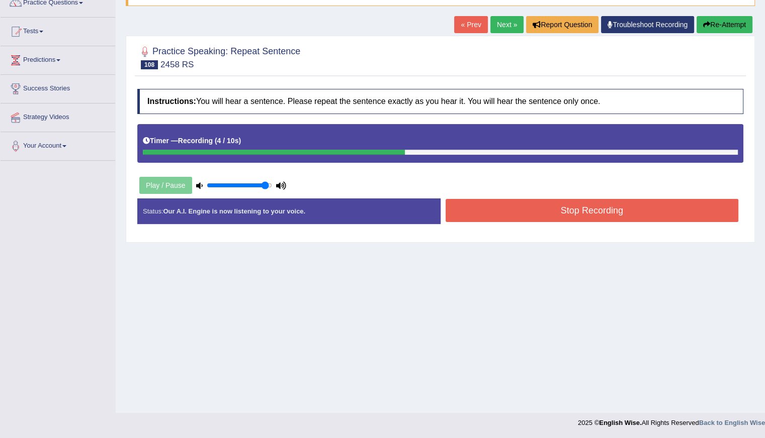
click at [728, 22] on button "Re-Attempt" at bounding box center [724, 24] width 56 height 17
click at [721, 23] on button "Re-Attempt" at bounding box center [724, 24] width 56 height 17
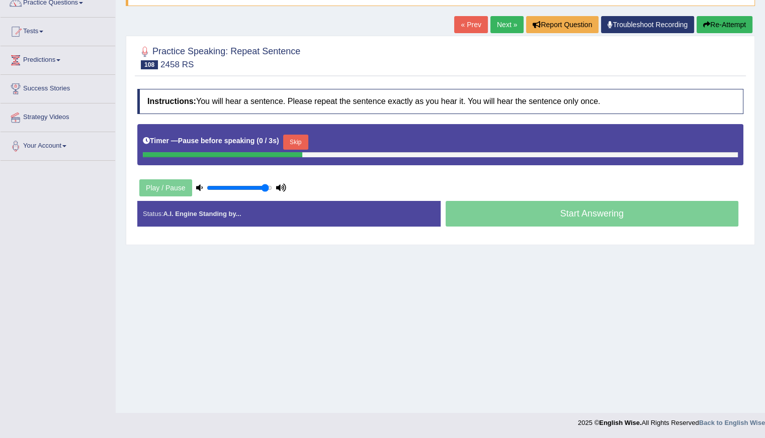
click at [306, 136] on button "Skip" at bounding box center [295, 142] width 25 height 15
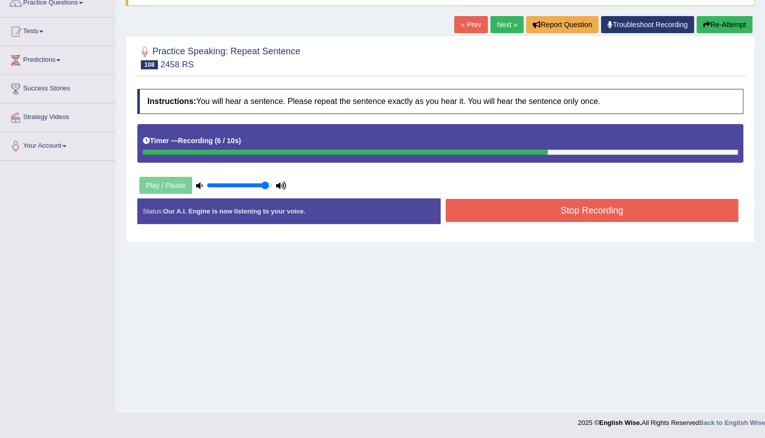
click at [551, 211] on button "Stop Recording" at bounding box center [591, 210] width 293 height 23
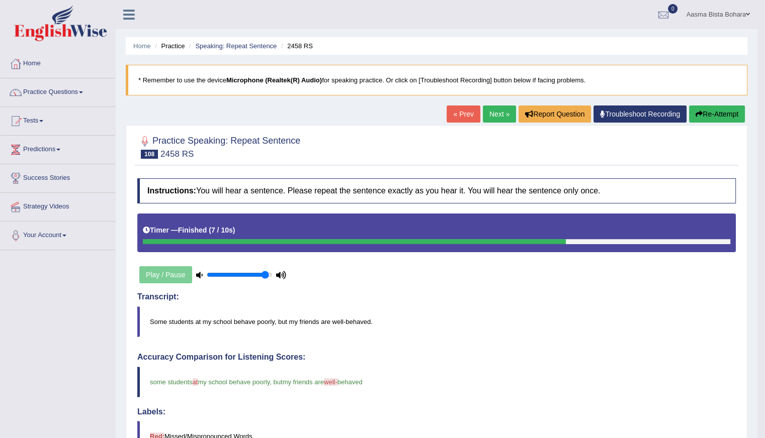
click at [492, 112] on link "Next »" at bounding box center [499, 114] width 33 height 17
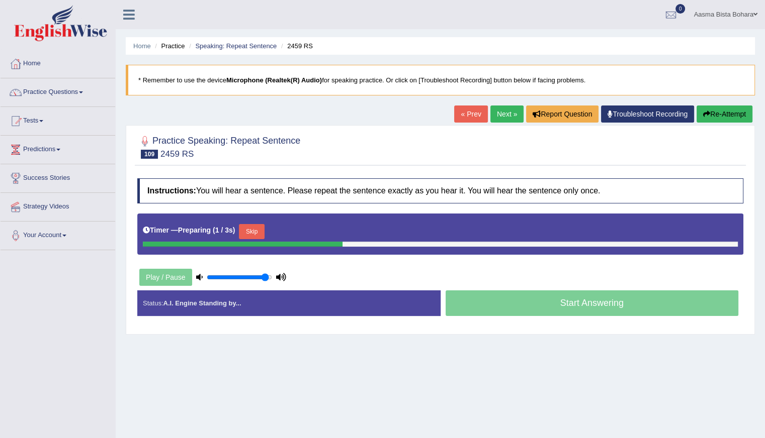
click at [257, 226] on button "Skip" at bounding box center [251, 231] width 25 height 15
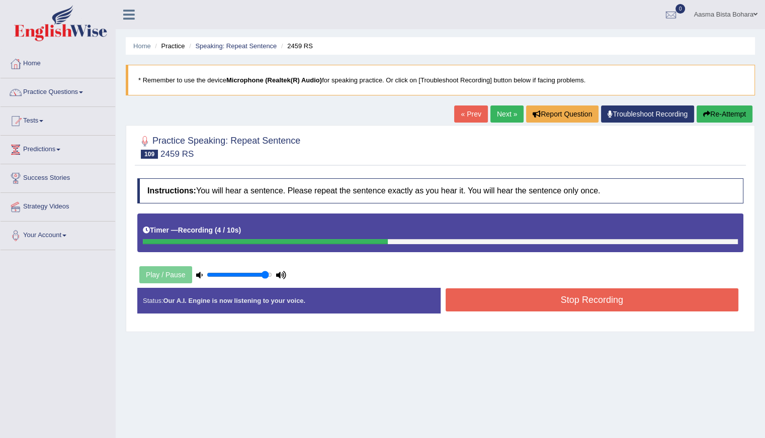
click at [489, 304] on button "Stop Recording" at bounding box center [591, 300] width 293 height 23
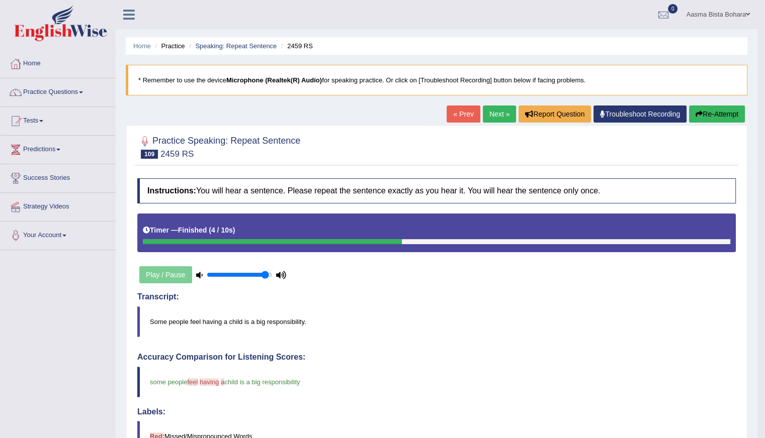
click at [493, 113] on link "Next »" at bounding box center [499, 114] width 33 height 17
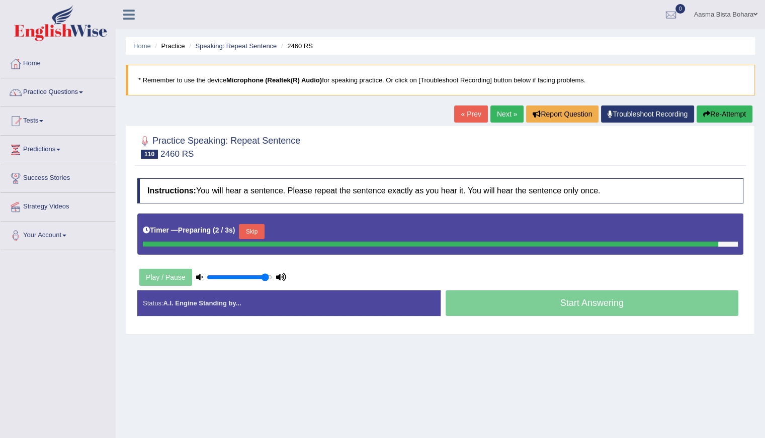
click at [145, 139] on div at bounding box center [144, 141] width 15 height 15
click at [294, 228] on button "Skip" at bounding box center [295, 231] width 25 height 15
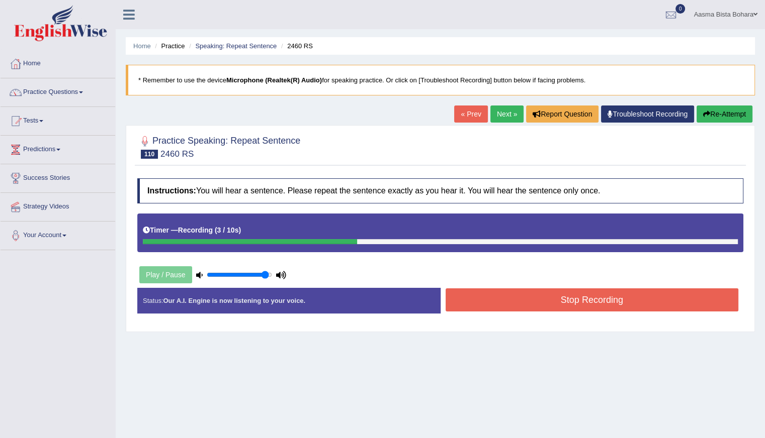
click at [525, 306] on button "Stop Recording" at bounding box center [591, 300] width 293 height 23
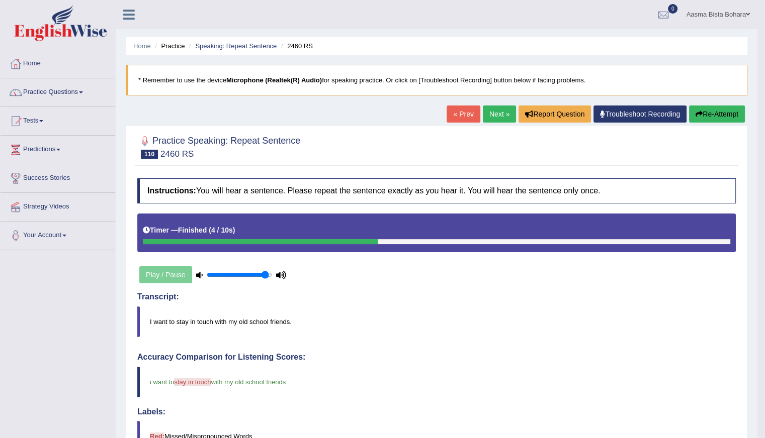
click at [487, 110] on link "Next »" at bounding box center [499, 114] width 33 height 17
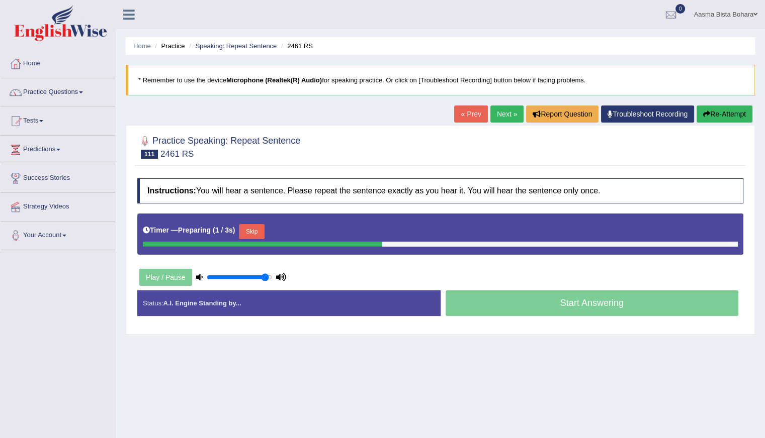
click at [255, 229] on button "Skip" at bounding box center [251, 231] width 25 height 15
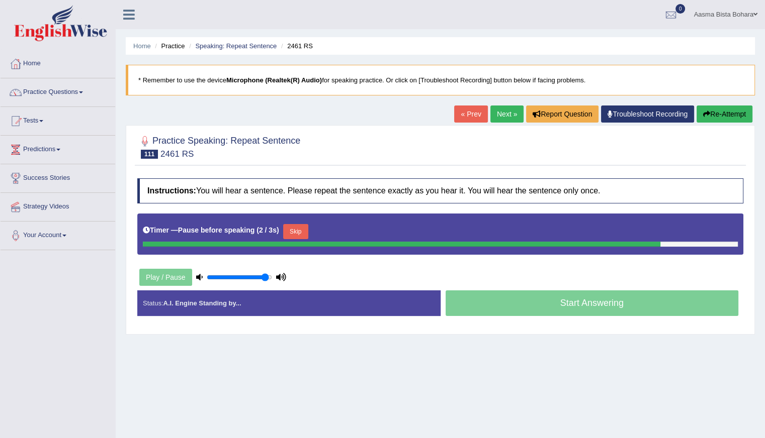
click at [306, 228] on button "Skip" at bounding box center [295, 231] width 25 height 15
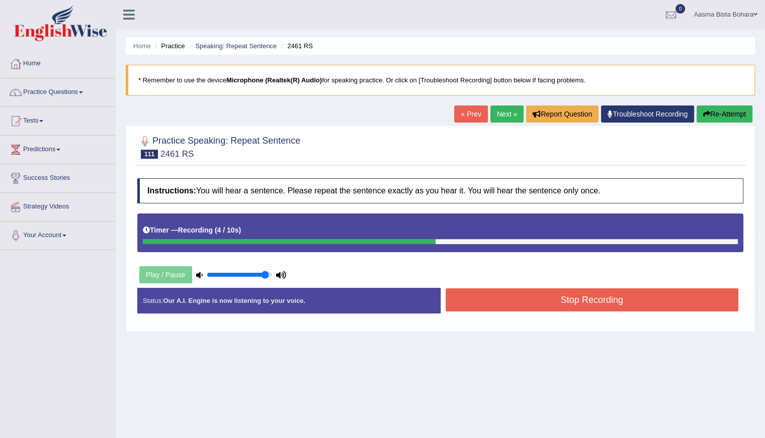
click at [724, 116] on button "Re-Attempt" at bounding box center [724, 114] width 56 height 17
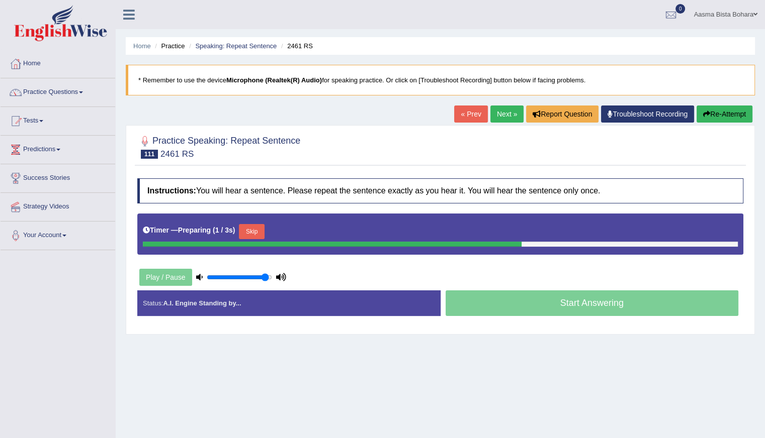
click at [255, 231] on button "Skip" at bounding box center [251, 231] width 25 height 15
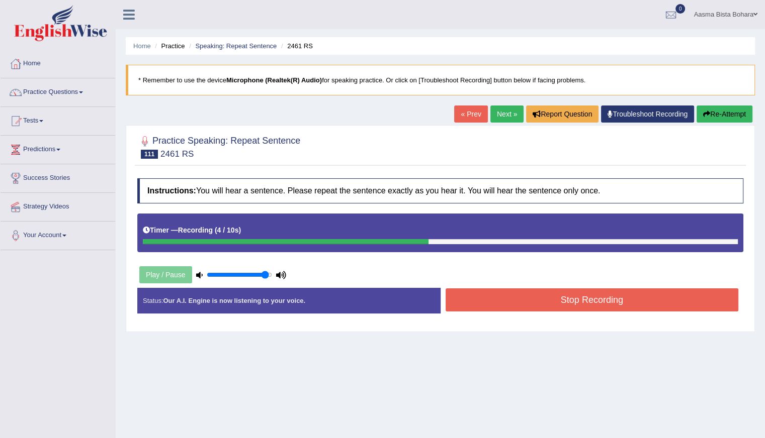
click at [535, 292] on button "Stop Recording" at bounding box center [591, 300] width 293 height 23
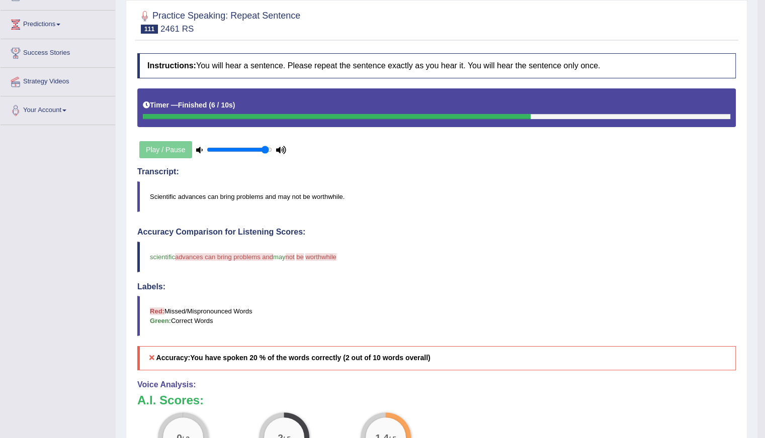
scroll to position [50, 0]
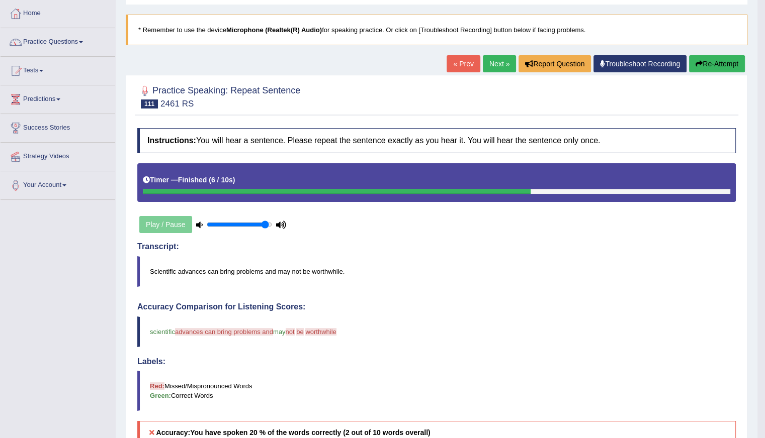
click at [718, 66] on button "Re-Attempt" at bounding box center [717, 63] width 56 height 17
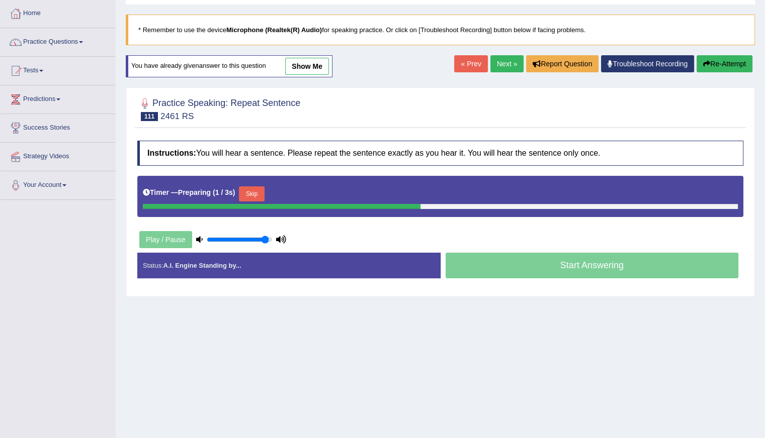
click at [263, 192] on button "Skip" at bounding box center [251, 194] width 25 height 15
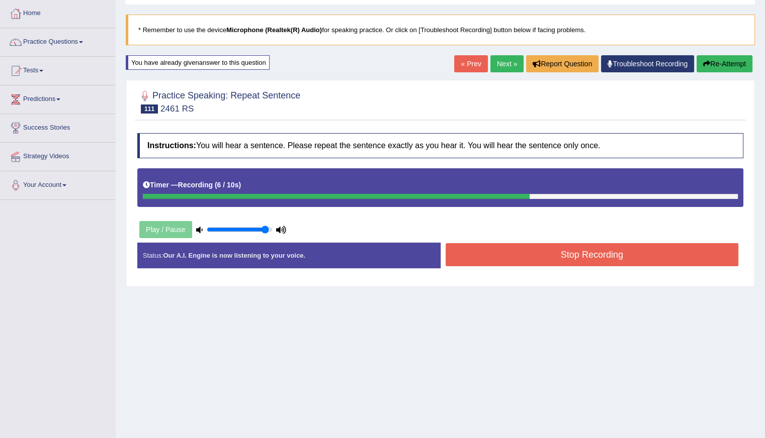
click at [518, 256] on button "Stop Recording" at bounding box center [591, 254] width 293 height 23
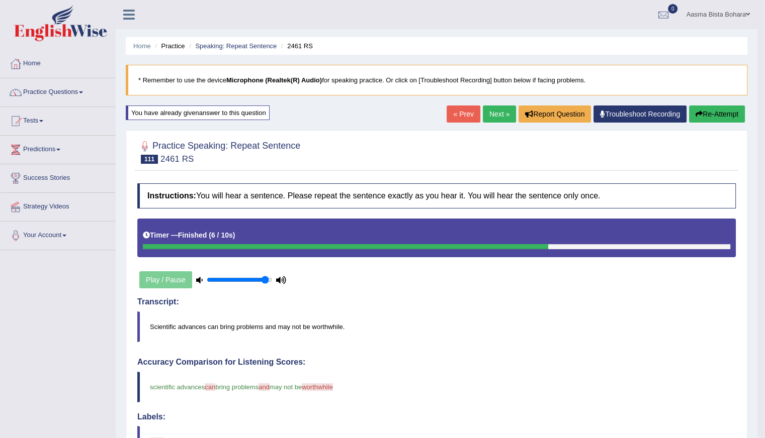
click at [487, 115] on link "Next »" at bounding box center [499, 114] width 33 height 17
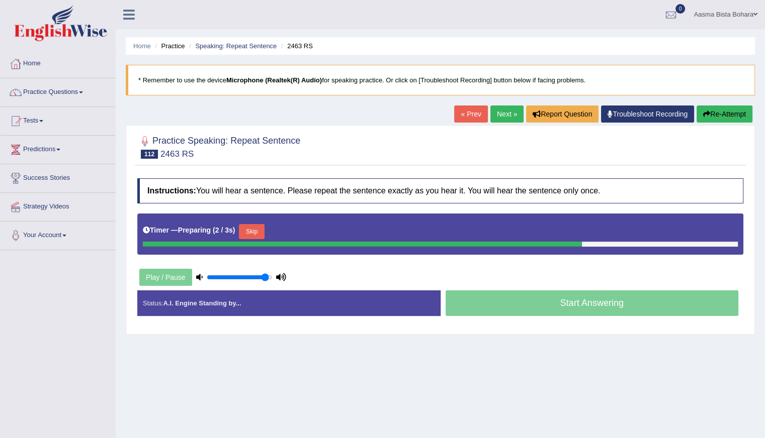
click at [252, 230] on button "Skip" at bounding box center [251, 231] width 25 height 15
click at [291, 225] on button "Skip" at bounding box center [295, 231] width 25 height 15
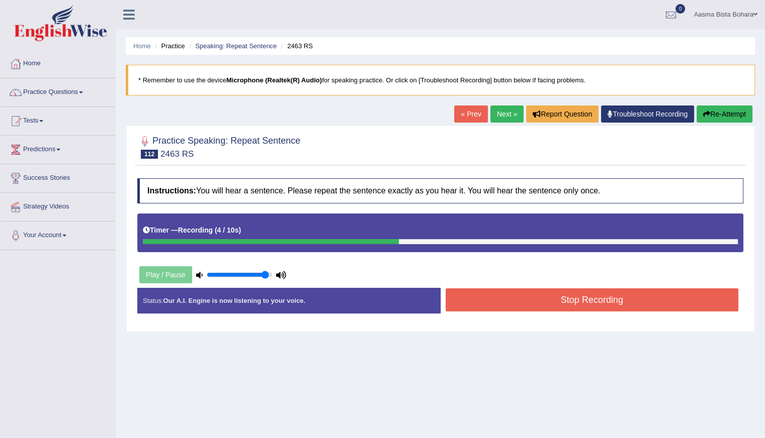
click at [542, 303] on button "Stop Recording" at bounding box center [591, 300] width 293 height 23
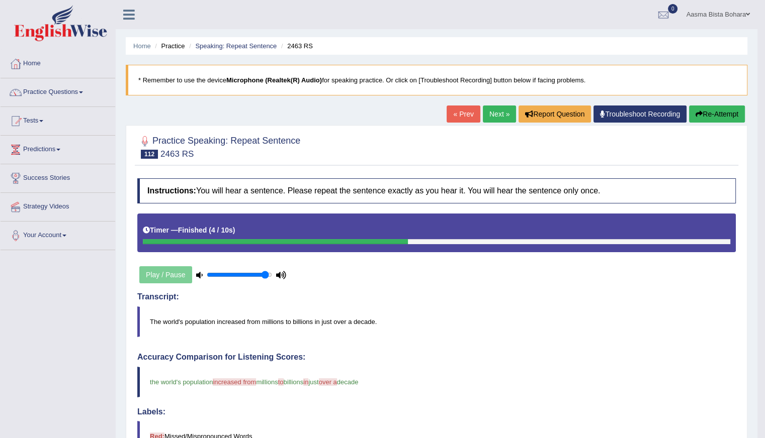
click at [495, 113] on link "Next »" at bounding box center [499, 114] width 33 height 17
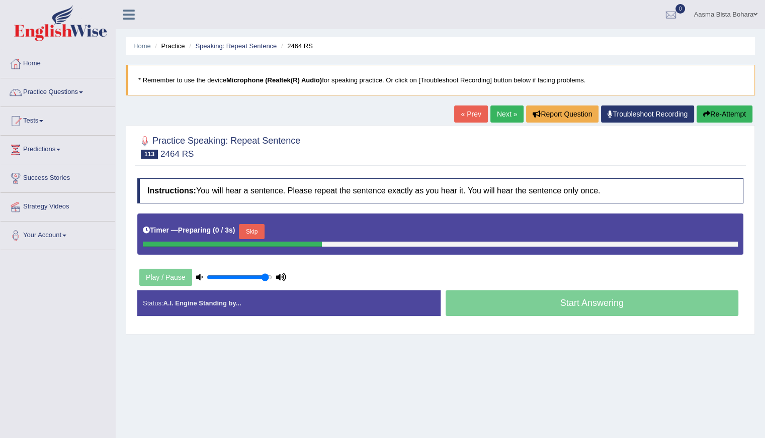
click at [257, 226] on button "Skip" at bounding box center [251, 231] width 25 height 15
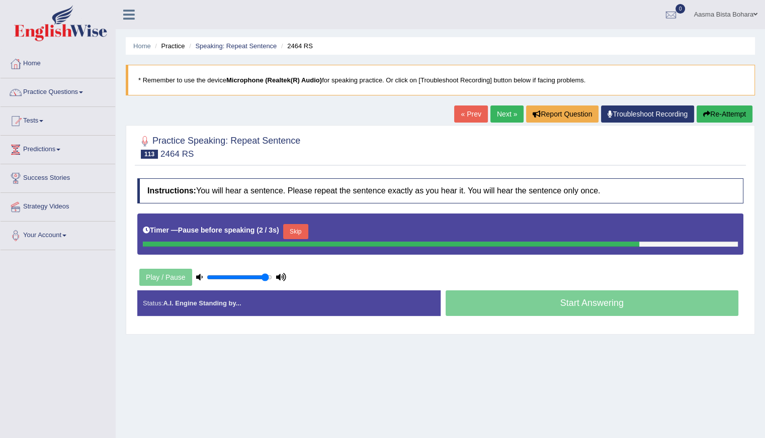
click at [723, 110] on button "Re-Attempt" at bounding box center [724, 114] width 56 height 17
click at [251, 225] on button "Skip" at bounding box center [251, 231] width 25 height 15
click at [298, 228] on button "Skip" at bounding box center [295, 231] width 25 height 15
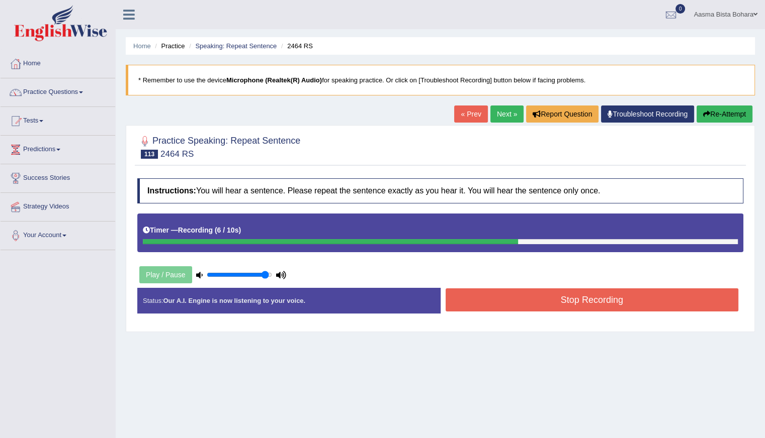
click at [710, 114] on button "Re-Attempt" at bounding box center [724, 114] width 56 height 17
click at [503, 303] on button "Stop Recording" at bounding box center [591, 300] width 293 height 23
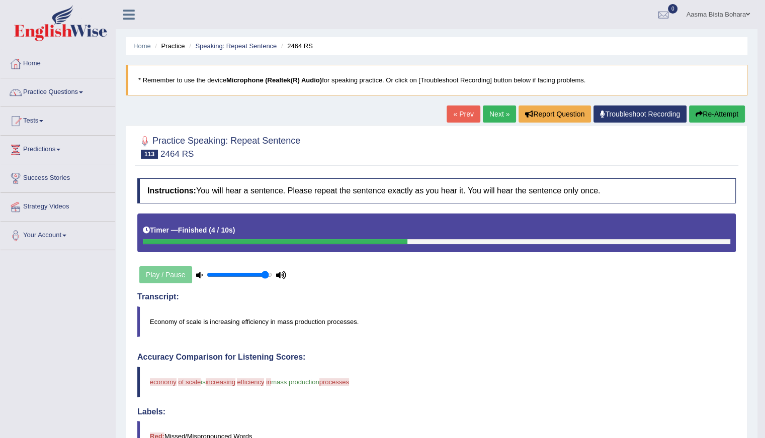
click at [493, 113] on link "Next »" at bounding box center [499, 114] width 33 height 17
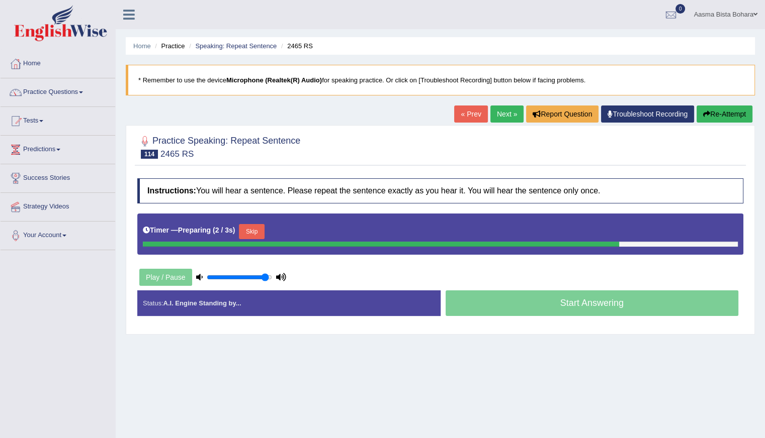
click at [253, 231] on button "Skip" at bounding box center [251, 231] width 25 height 15
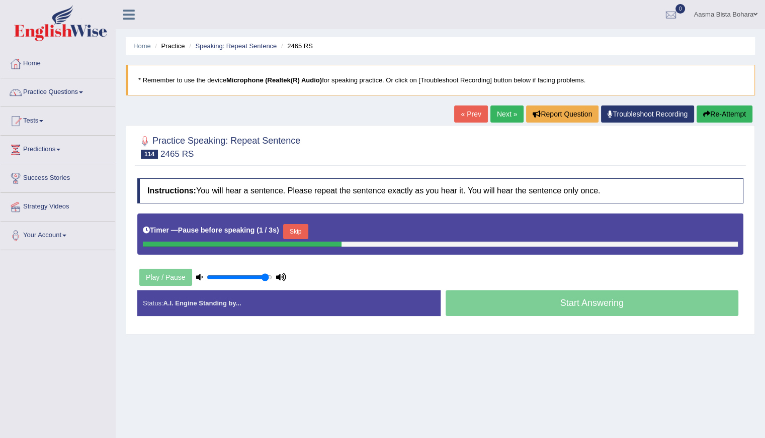
click at [296, 229] on button "Skip" at bounding box center [295, 231] width 25 height 15
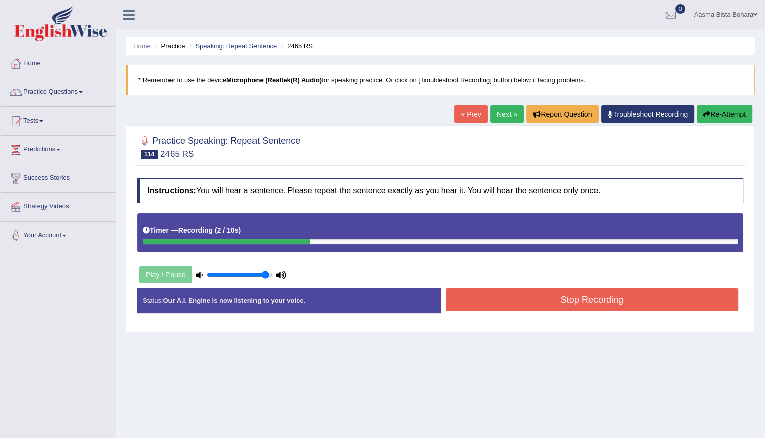
click at [511, 296] on button "Stop Recording" at bounding box center [591, 300] width 293 height 23
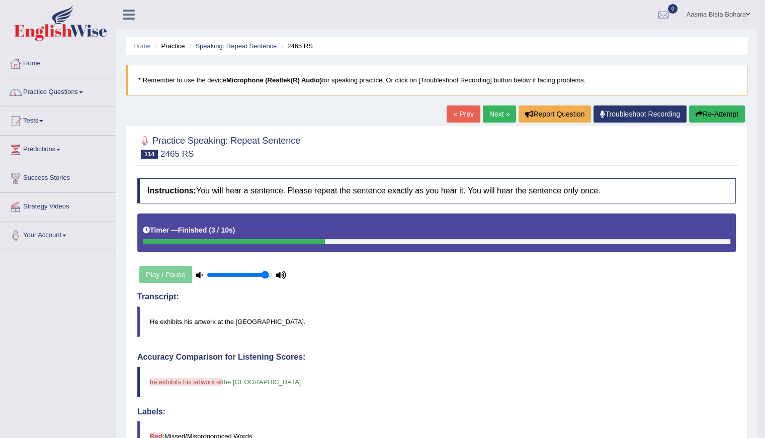
click at [490, 114] on link "Next »" at bounding box center [499, 114] width 33 height 17
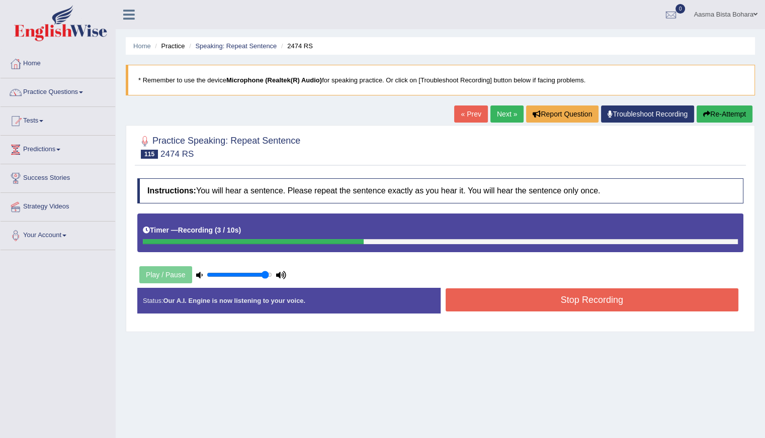
click at [515, 298] on button "Stop Recording" at bounding box center [591, 300] width 293 height 23
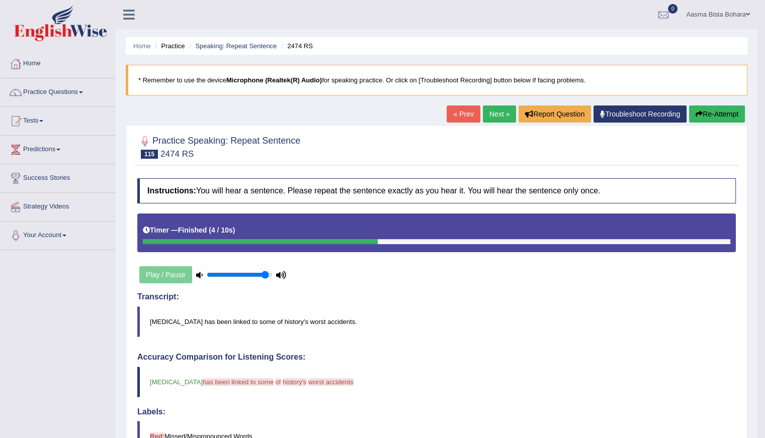
click at [491, 110] on link "Next »" at bounding box center [499, 114] width 33 height 17
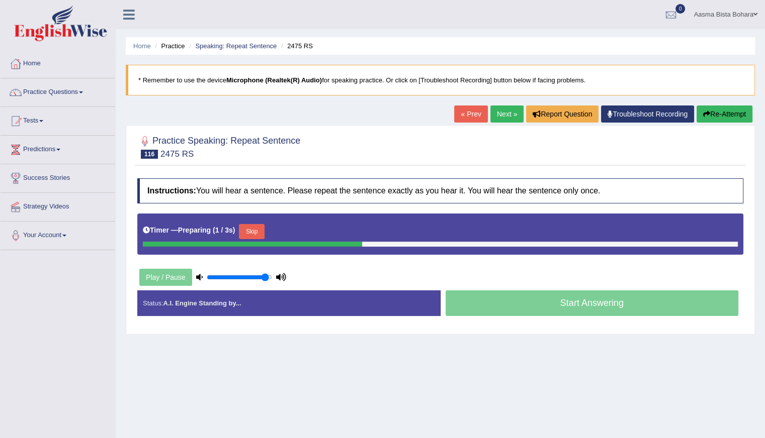
click at [458, 110] on link "« Prev" at bounding box center [470, 114] width 33 height 17
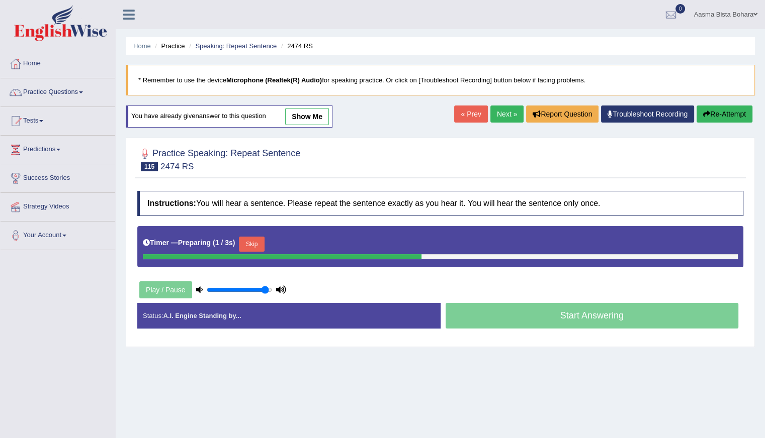
click at [253, 246] on button "Skip" at bounding box center [251, 244] width 25 height 15
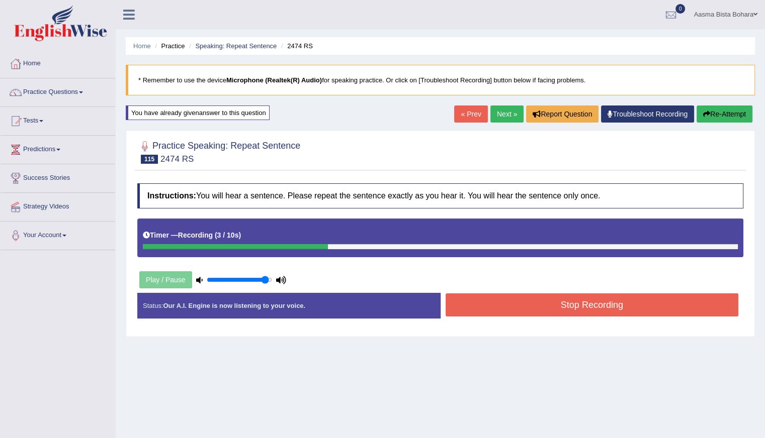
click at [729, 118] on button "Re-Attempt" at bounding box center [724, 114] width 56 height 17
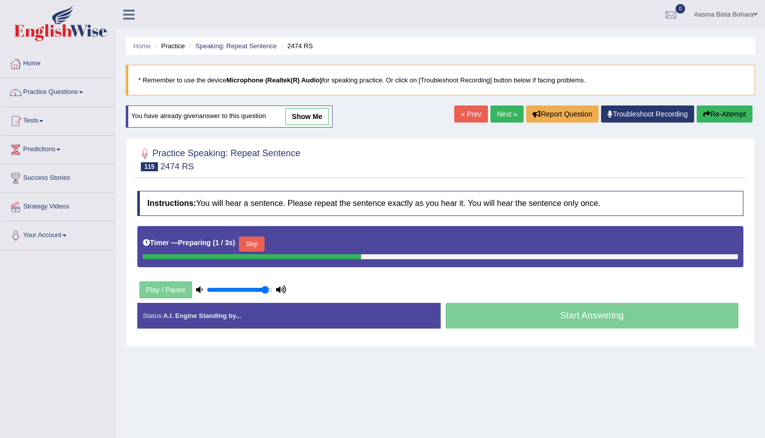
click at [244, 241] on button "Skip" at bounding box center [251, 244] width 25 height 15
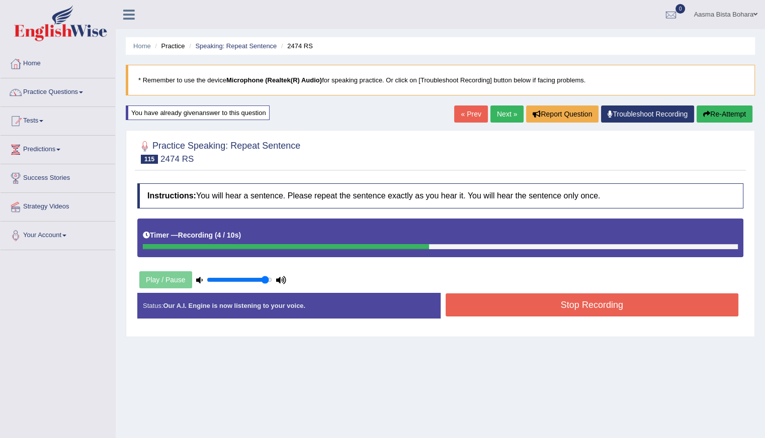
click at [514, 299] on button "Stop Recording" at bounding box center [591, 305] width 293 height 23
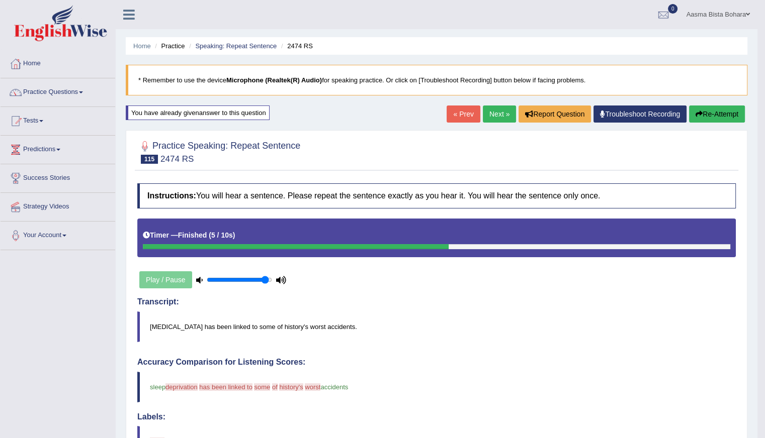
click at [712, 115] on button "Re-Attempt" at bounding box center [717, 114] width 56 height 17
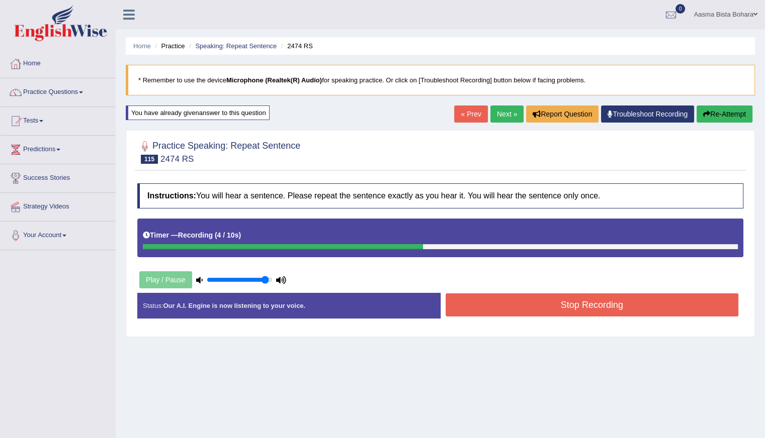
click at [526, 308] on button "Stop Recording" at bounding box center [591, 305] width 293 height 23
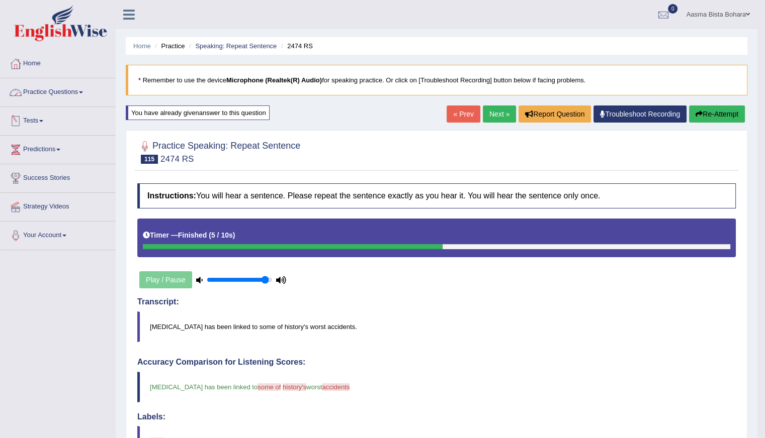
click at [44, 85] on link "Practice Questions" at bounding box center [58, 90] width 115 height 25
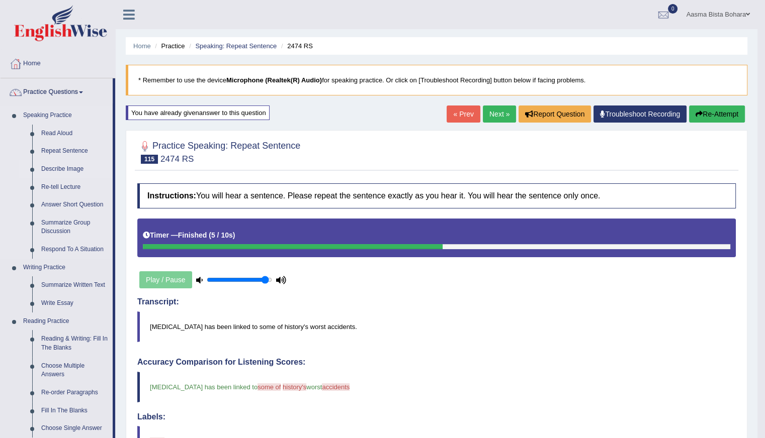
click at [59, 162] on link "Describe Image" at bounding box center [75, 169] width 76 height 18
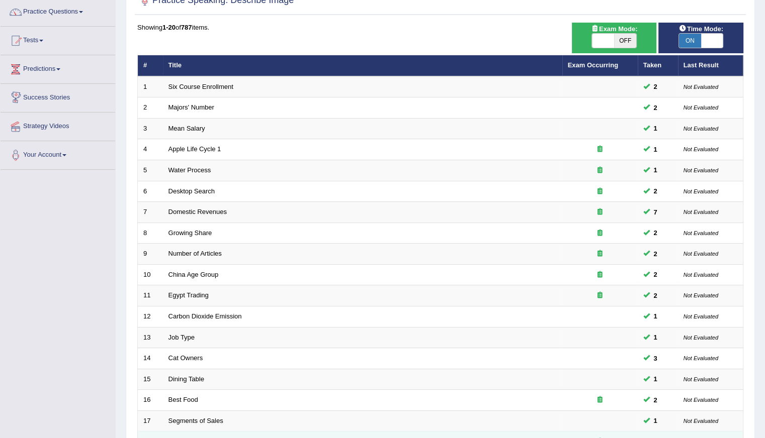
scroll to position [224, 0]
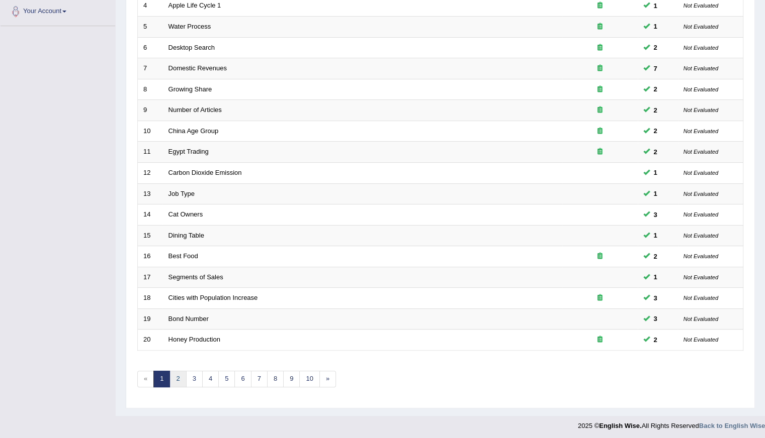
click at [179, 378] on link "2" at bounding box center [177, 379] width 17 height 17
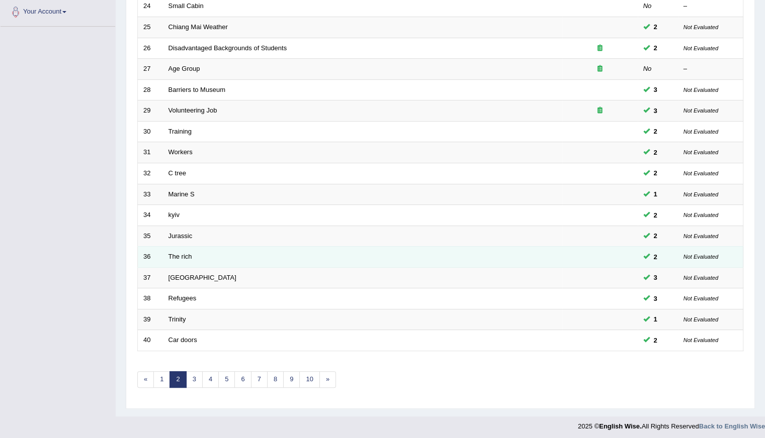
scroll to position [224, 0]
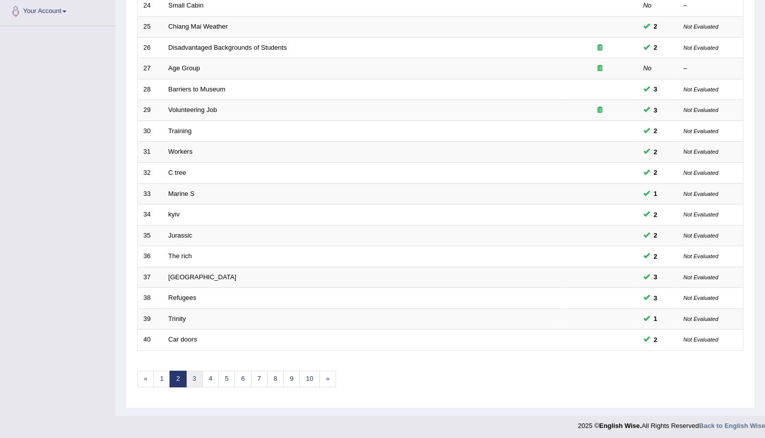
click at [195, 379] on link "3" at bounding box center [194, 379] width 17 height 17
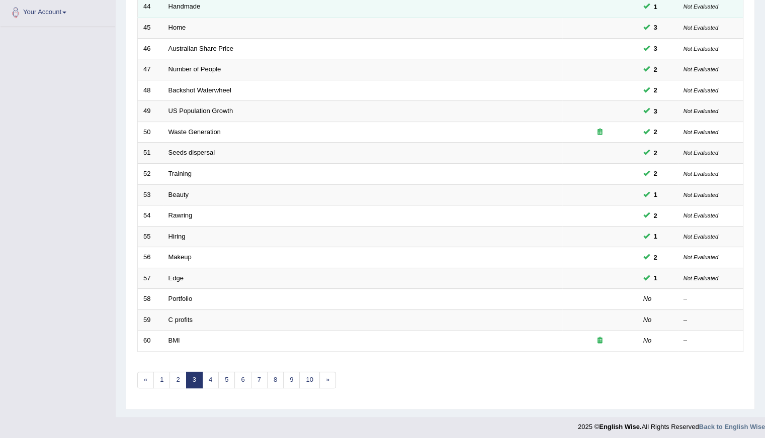
scroll to position [224, 0]
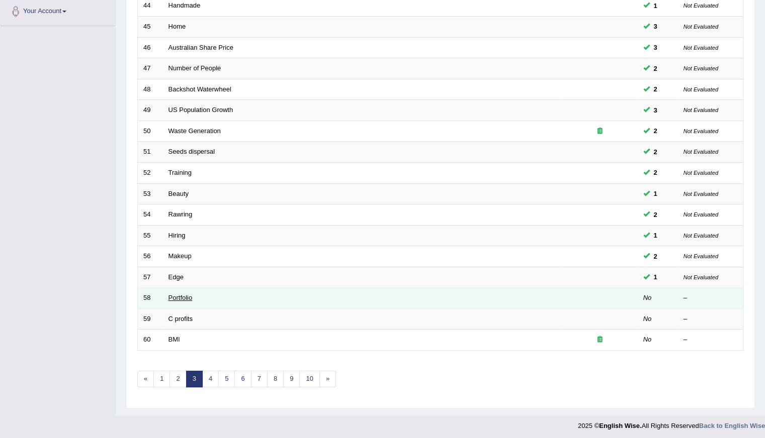
click at [187, 296] on link "Portfolio" at bounding box center [180, 298] width 24 height 8
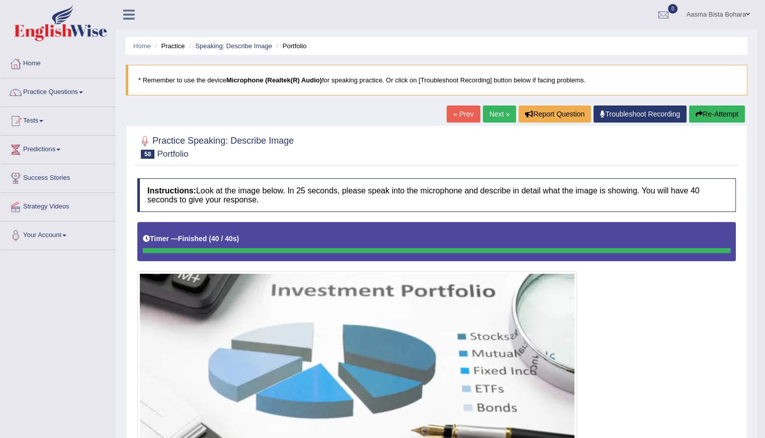
click at [495, 109] on link "Next »" at bounding box center [499, 114] width 33 height 17
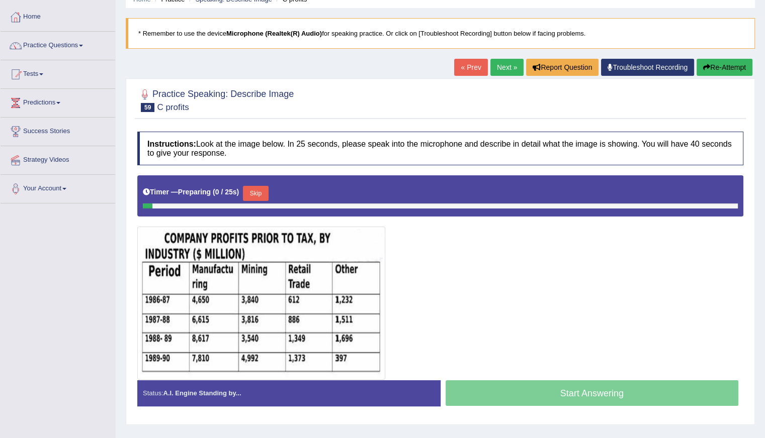
scroll to position [89, 0]
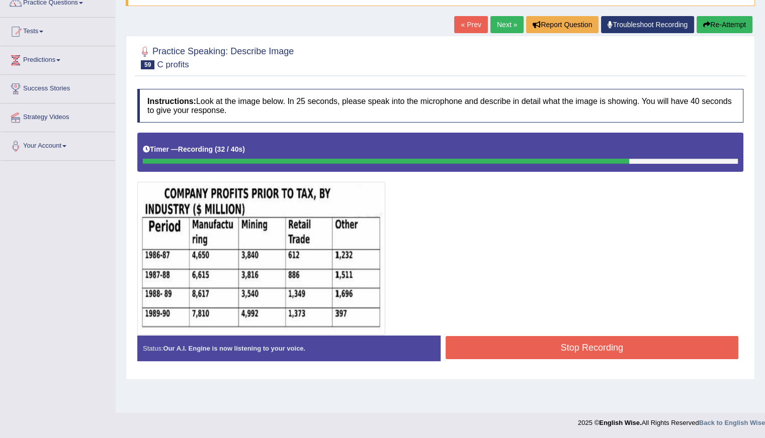
click at [545, 342] on button "Stop Recording" at bounding box center [591, 347] width 293 height 23
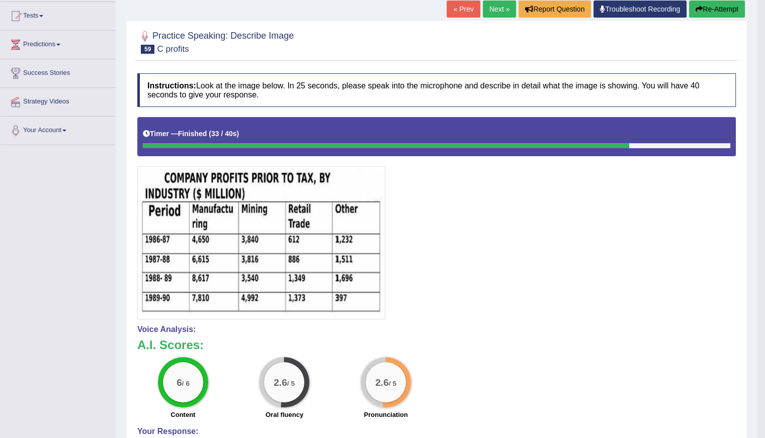
scroll to position [0, 0]
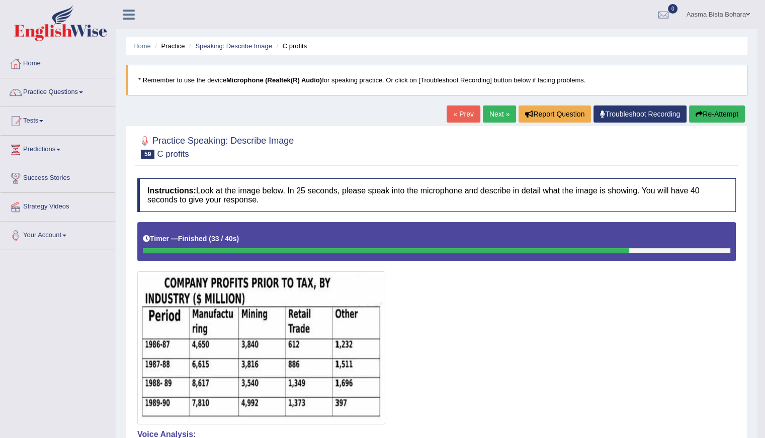
click at [722, 112] on button "Re-Attempt" at bounding box center [717, 114] width 56 height 17
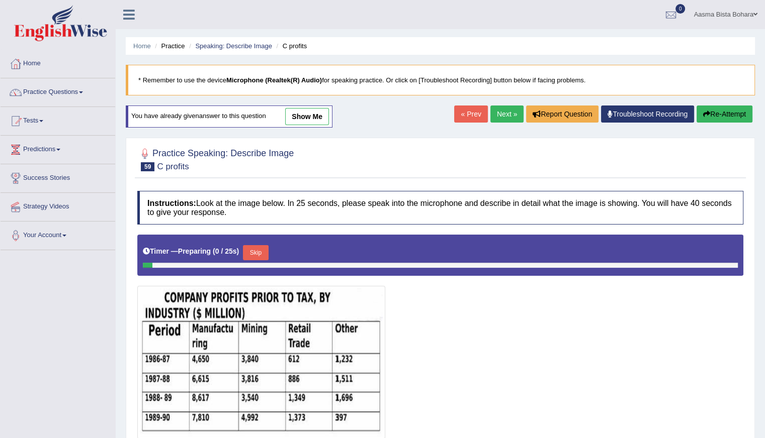
scroll to position [89, 0]
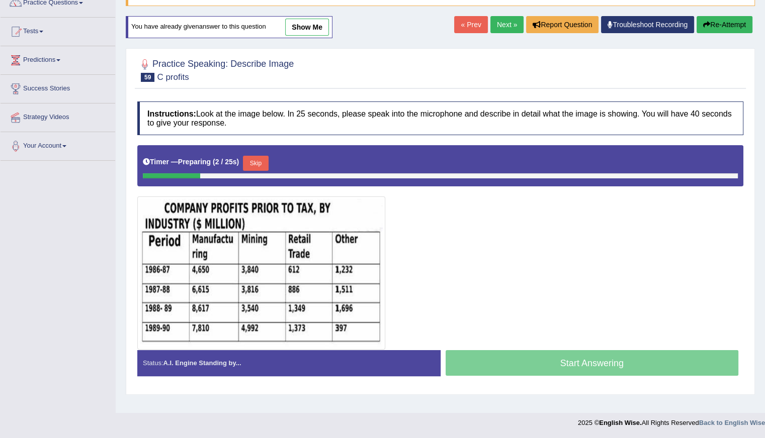
click at [258, 163] on button "Skip" at bounding box center [255, 163] width 25 height 15
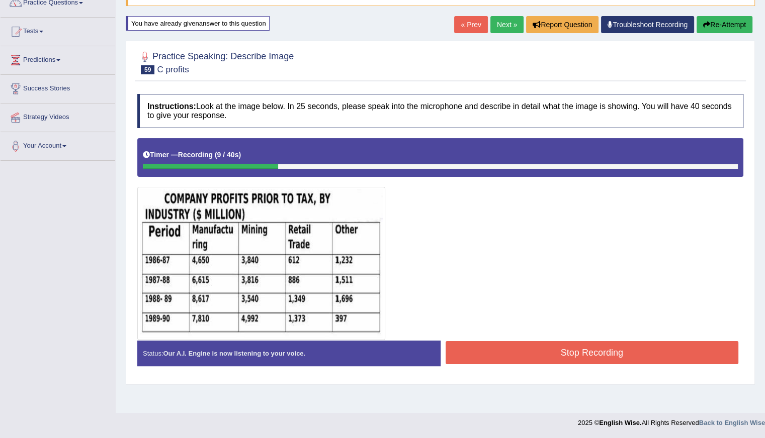
click at [723, 17] on button "Re-Attempt" at bounding box center [724, 24] width 56 height 17
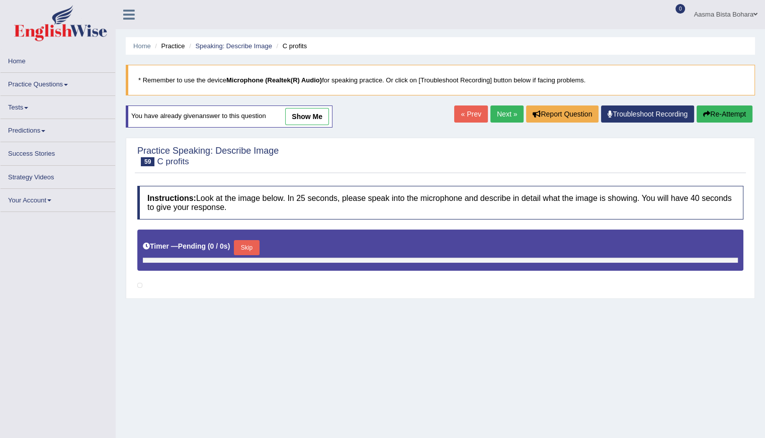
scroll to position [89, 0]
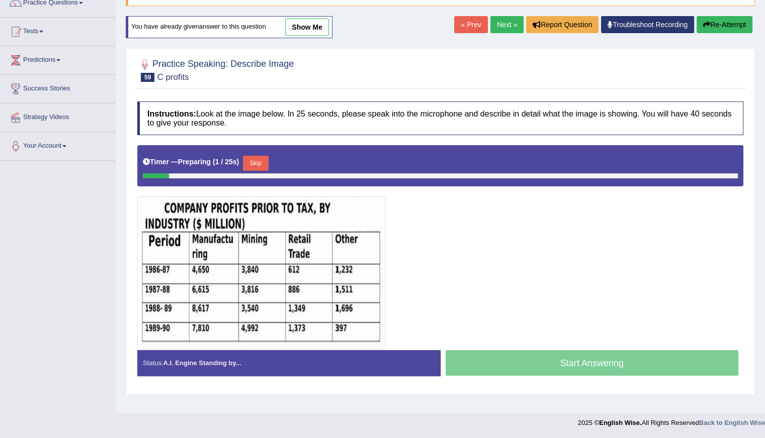
click at [260, 159] on button "Skip" at bounding box center [255, 163] width 25 height 15
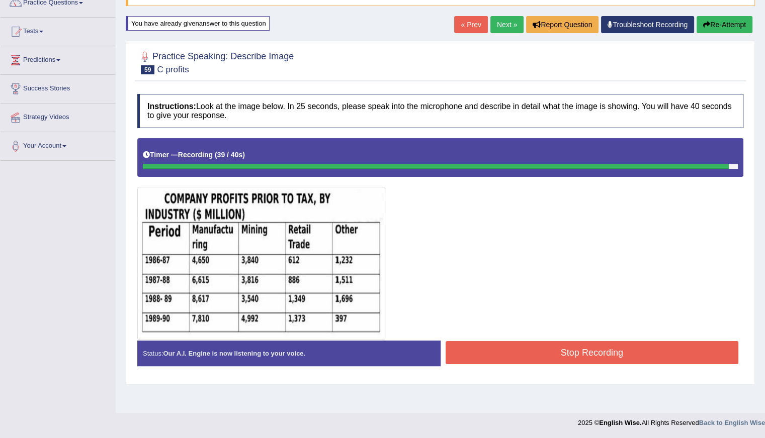
click at [591, 350] on button "Stop Recording" at bounding box center [591, 352] width 293 height 23
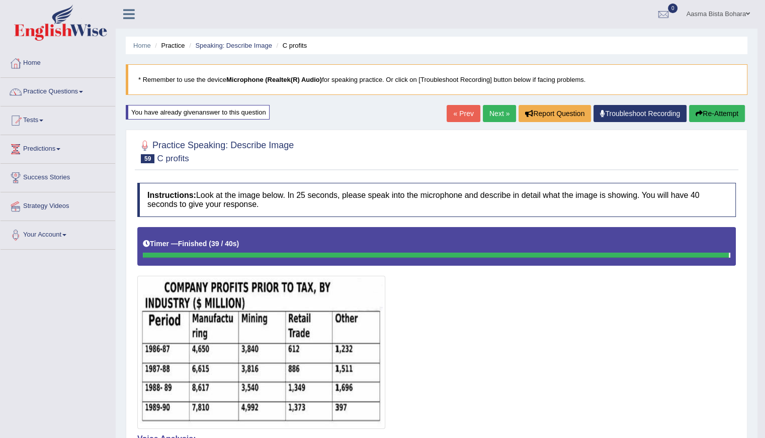
scroll to position [0, 0]
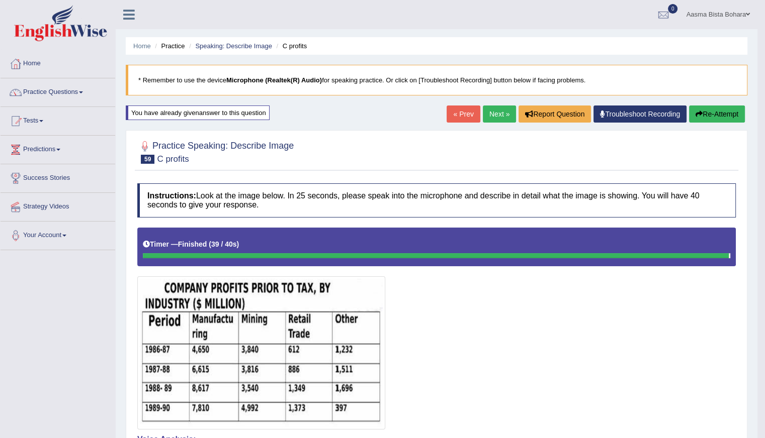
click at [496, 114] on link "Next »" at bounding box center [499, 114] width 33 height 17
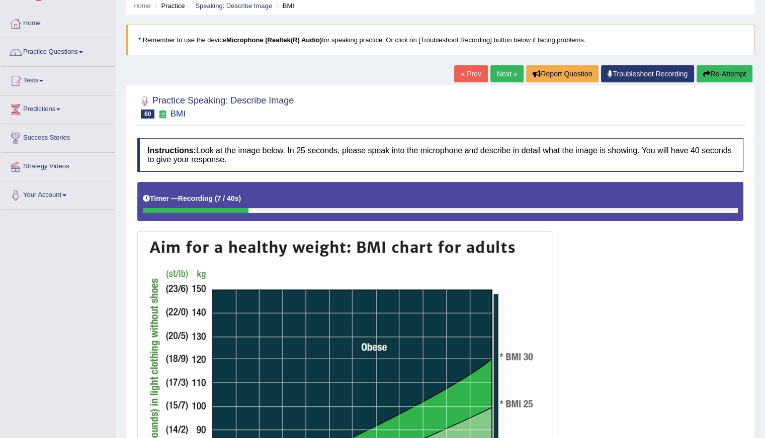
scroll to position [32, 0]
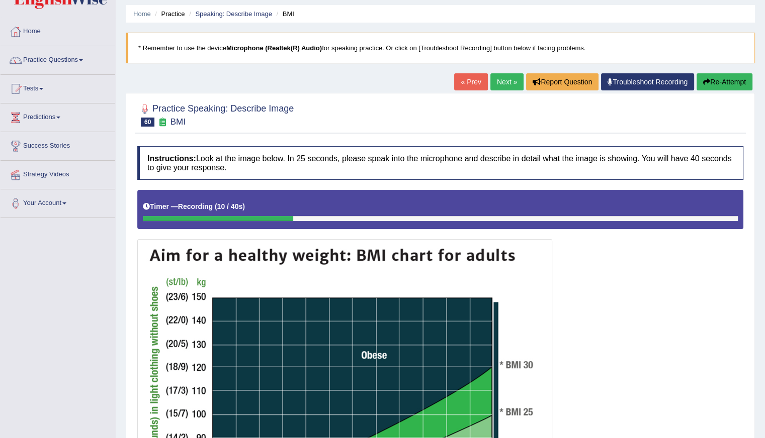
click at [712, 79] on button "Re-Attempt" at bounding box center [724, 81] width 56 height 17
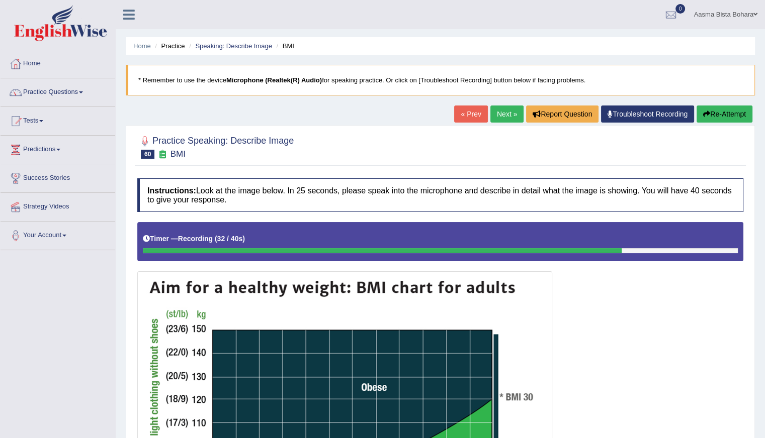
click at [719, 110] on button "Re-Attempt" at bounding box center [724, 114] width 56 height 17
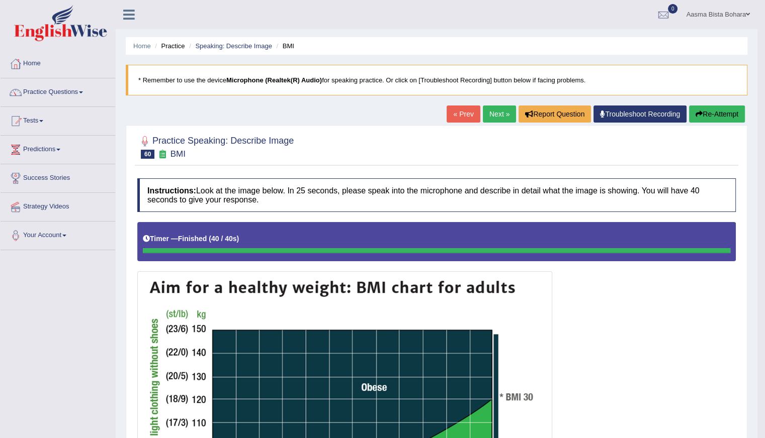
click at [730, 113] on button "Re-Attempt" at bounding box center [717, 114] width 56 height 17
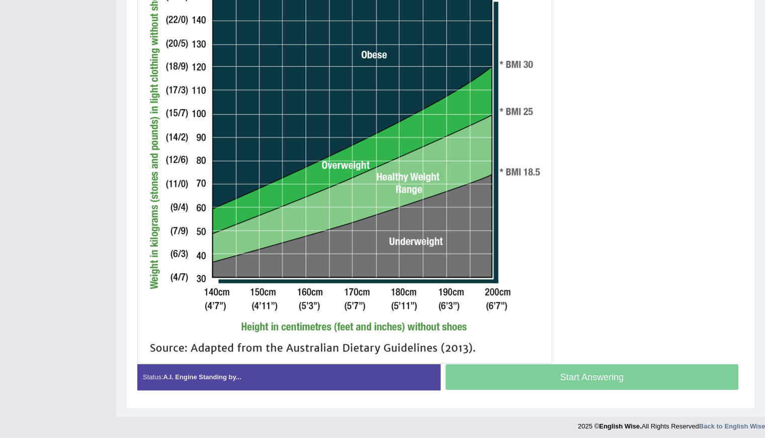
scroll to position [348, 0]
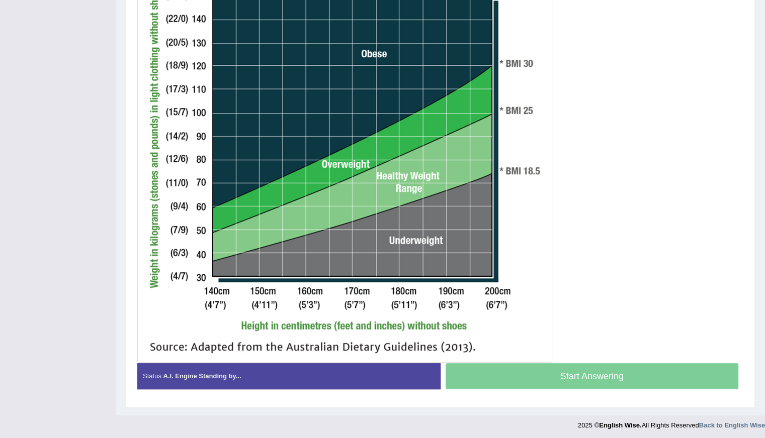
click at [495, 375] on div "Start Answering" at bounding box center [591, 377] width 303 height 28
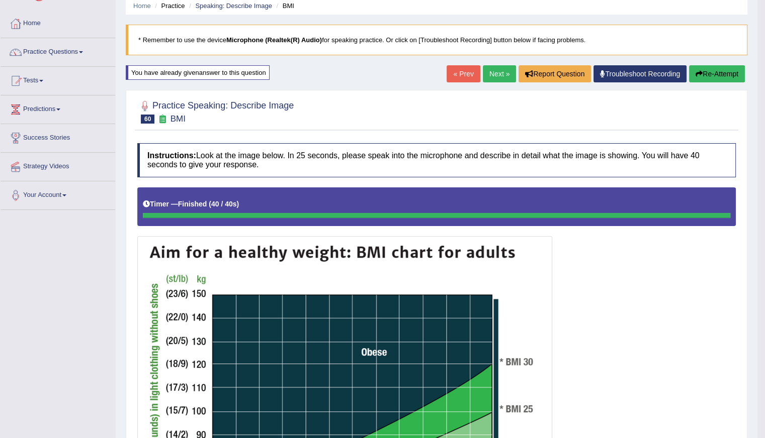
scroll to position [0, 0]
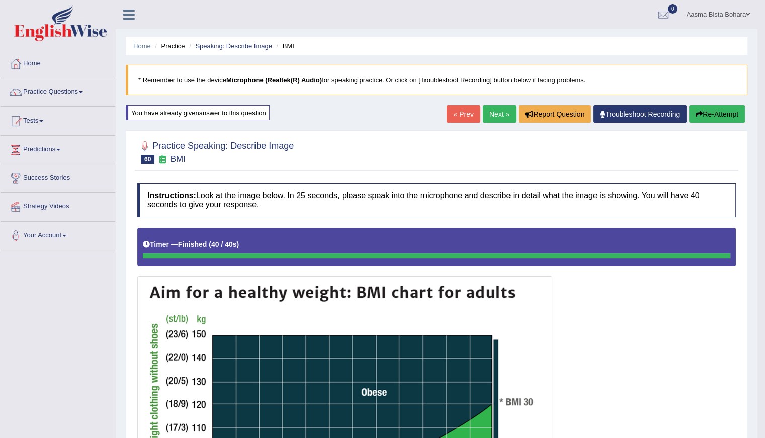
click at [492, 110] on link "Next »" at bounding box center [499, 114] width 33 height 17
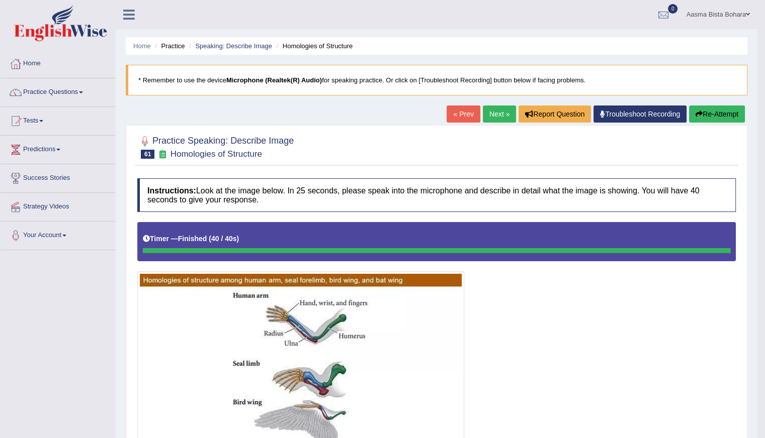
click at [36, 67] on link "Home" at bounding box center [58, 62] width 115 height 25
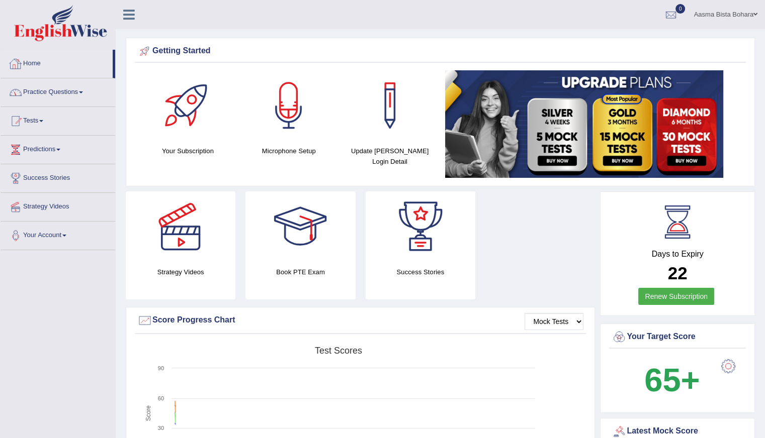
click at [63, 97] on link "Practice Questions" at bounding box center [58, 90] width 115 height 25
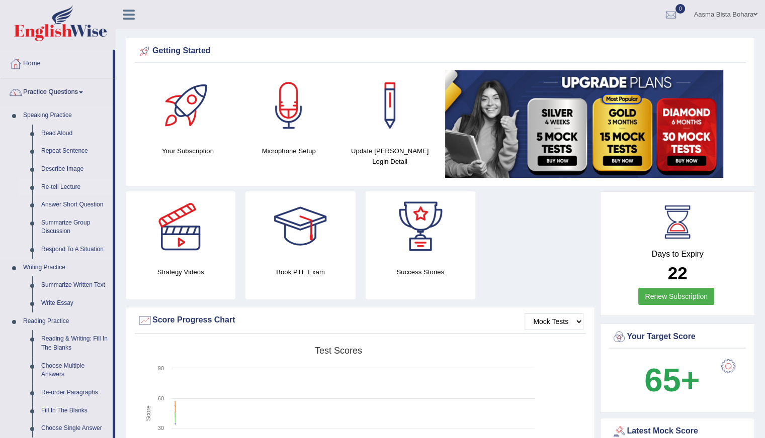
click at [66, 187] on link "Re-tell Lecture" at bounding box center [75, 187] width 76 height 18
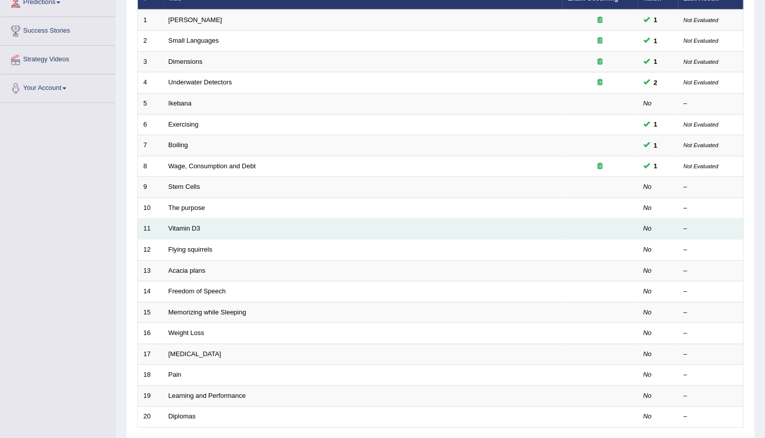
scroll to position [151, 0]
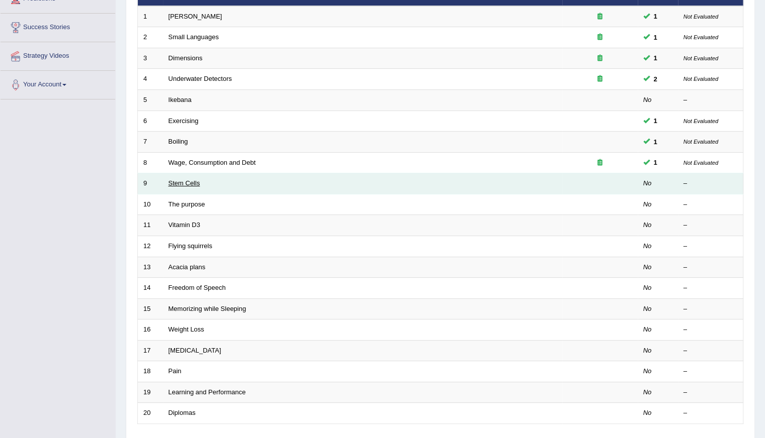
click at [172, 183] on link "Stem Cells" at bounding box center [184, 183] width 32 height 8
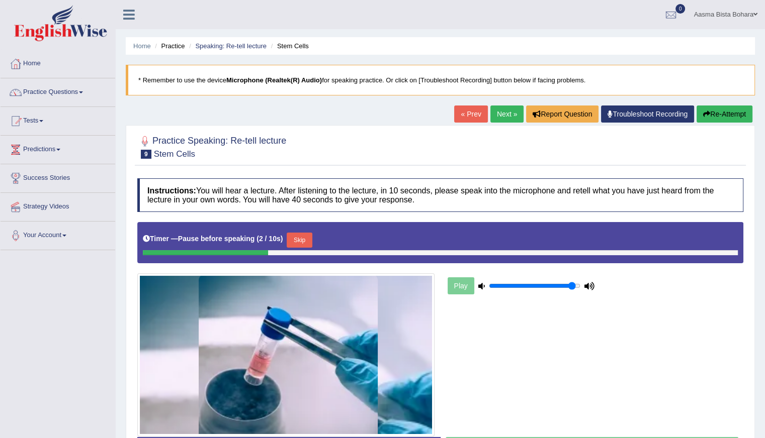
scroll to position [50, 0]
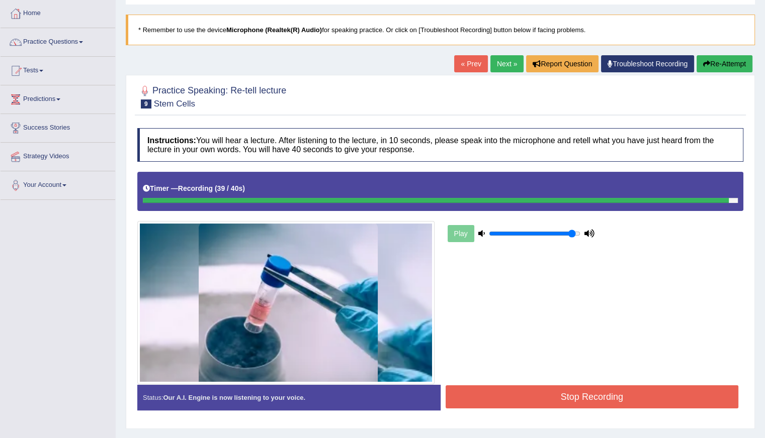
click at [535, 396] on button "Stop Recording" at bounding box center [591, 397] width 293 height 23
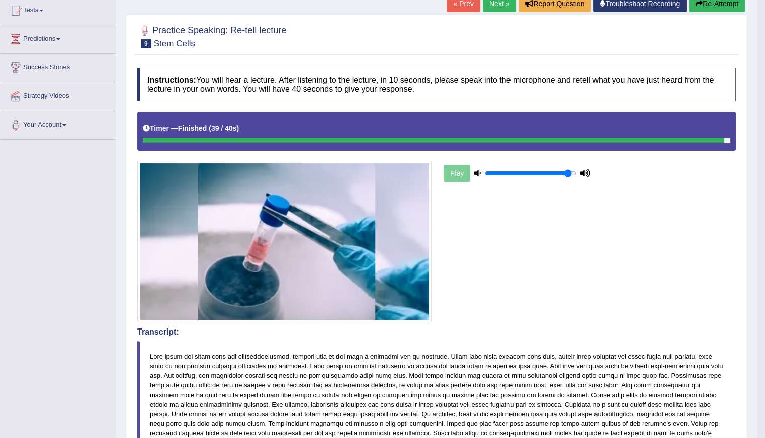
scroll to position [101, 0]
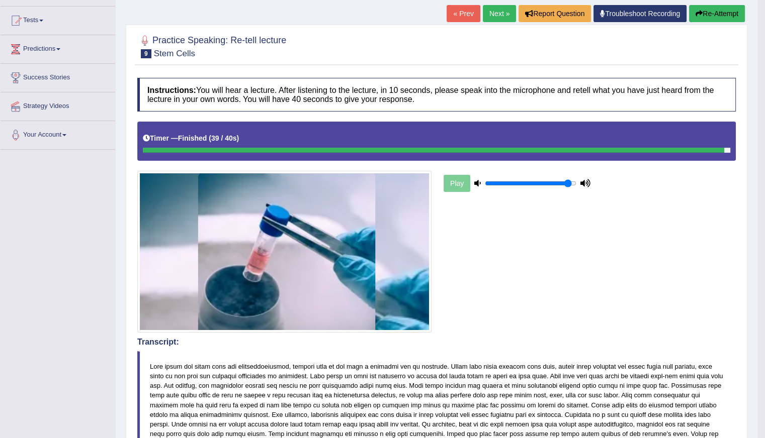
click at [500, 14] on link "Next »" at bounding box center [499, 13] width 33 height 17
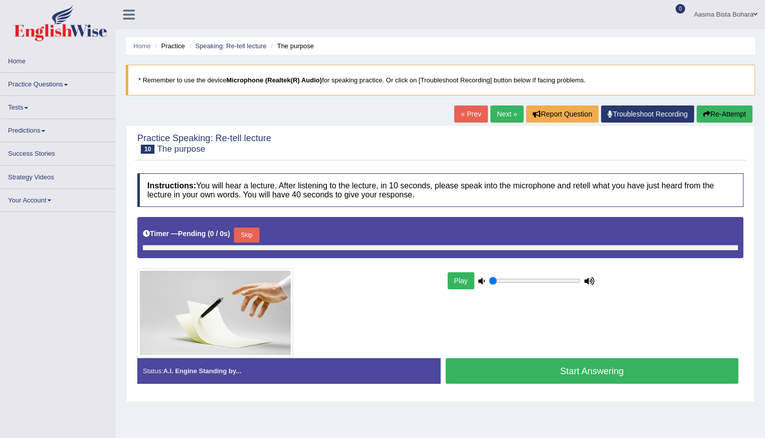
type input "0.95"
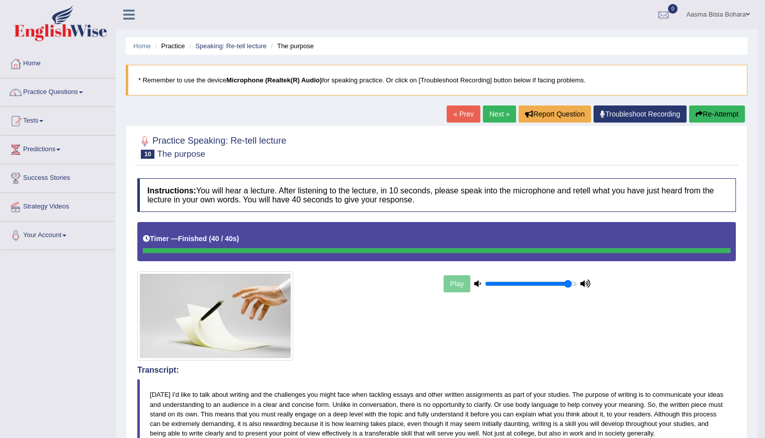
click at [489, 108] on link "Next »" at bounding box center [499, 114] width 33 height 17
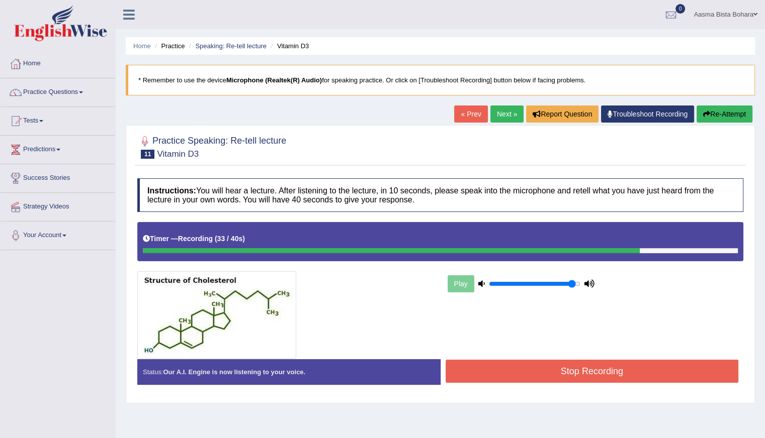
click at [713, 115] on button "Re-Attempt" at bounding box center [724, 114] width 56 height 17
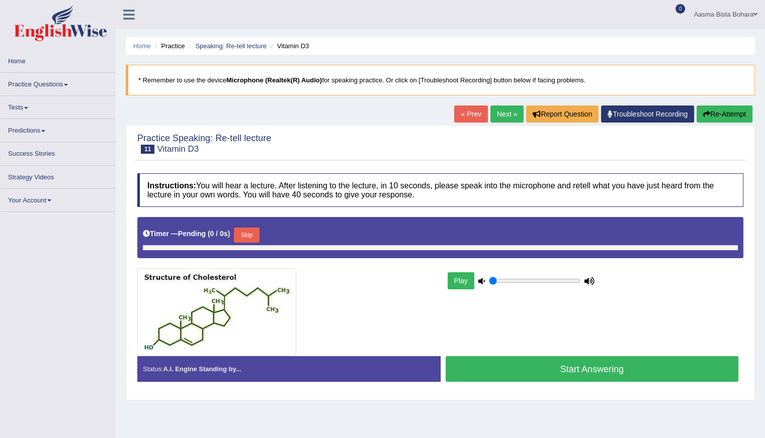
type input "0.95"
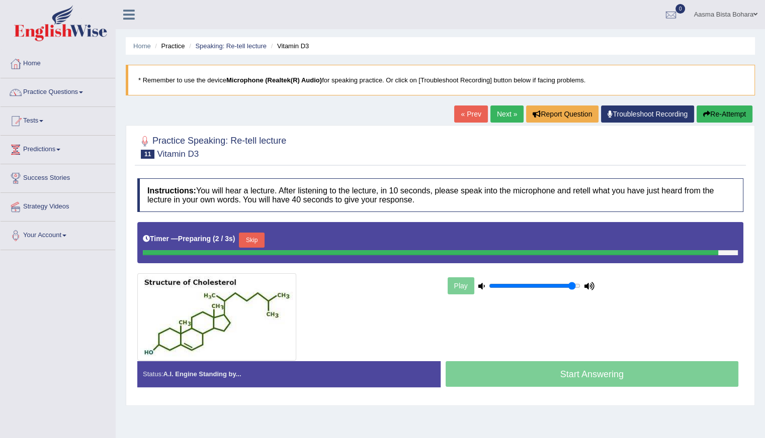
click at [246, 236] on div "Timer — Preparing ( 2 / 3s ) Skip" at bounding box center [440, 240] width 595 height 20
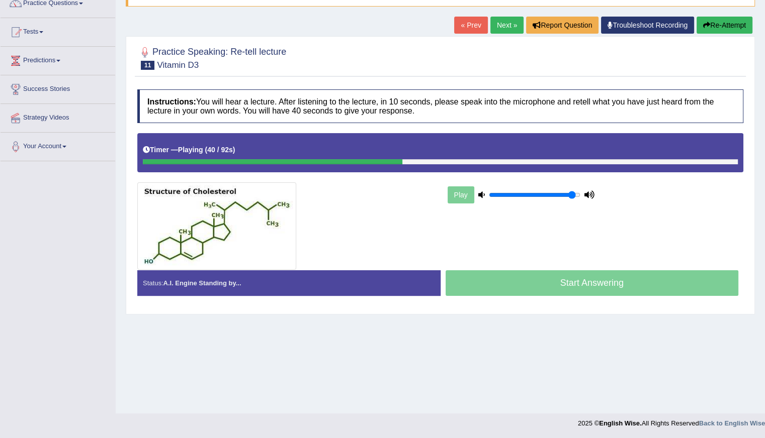
scroll to position [89, 0]
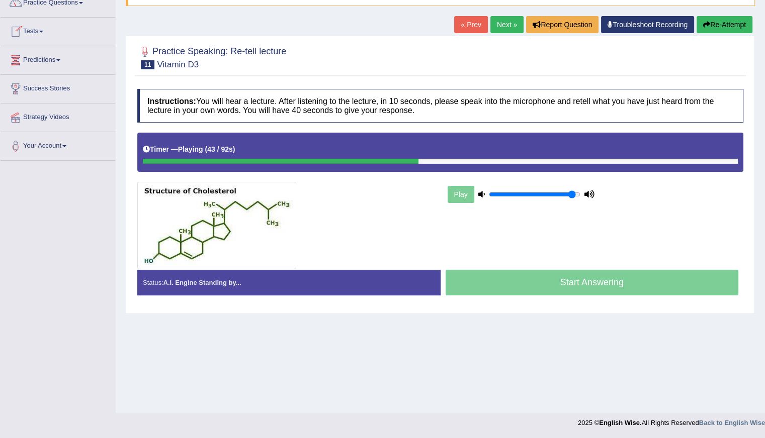
click at [38, 61] on link "Predictions" at bounding box center [58, 58] width 115 height 25
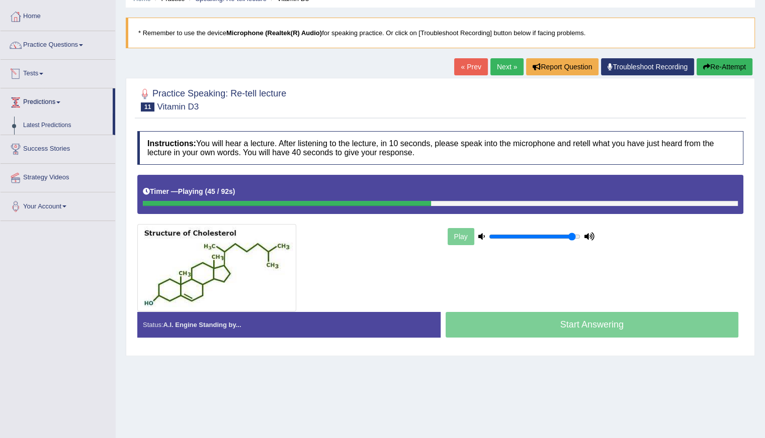
scroll to position [0, 0]
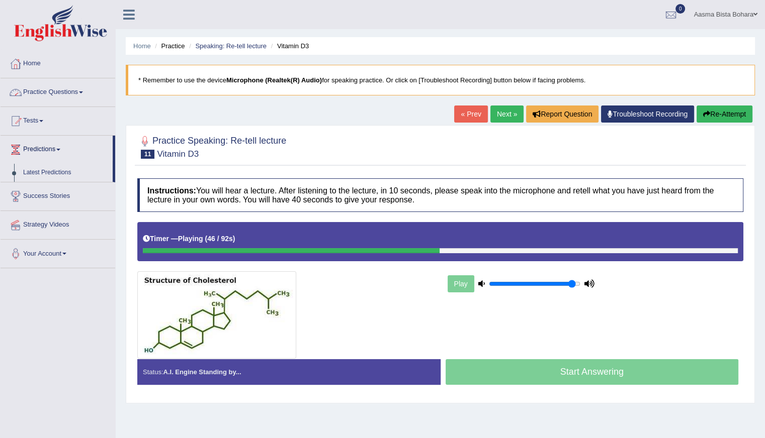
click at [48, 97] on link "Practice Questions" at bounding box center [58, 90] width 115 height 25
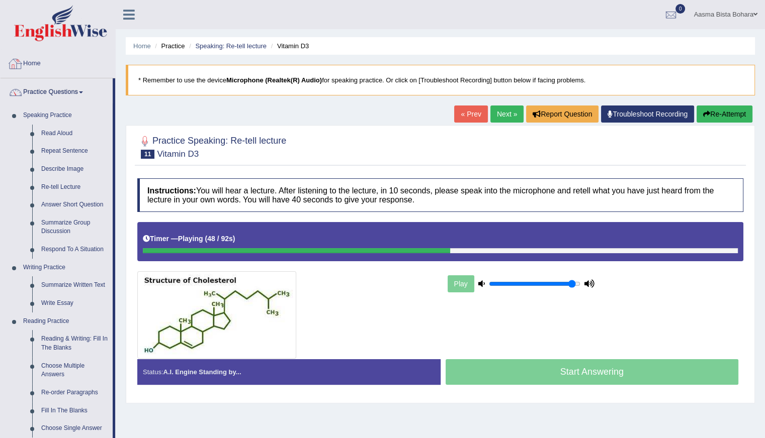
click at [40, 67] on link "Home" at bounding box center [58, 62] width 115 height 25
